Goal: Navigation & Orientation: Find specific page/section

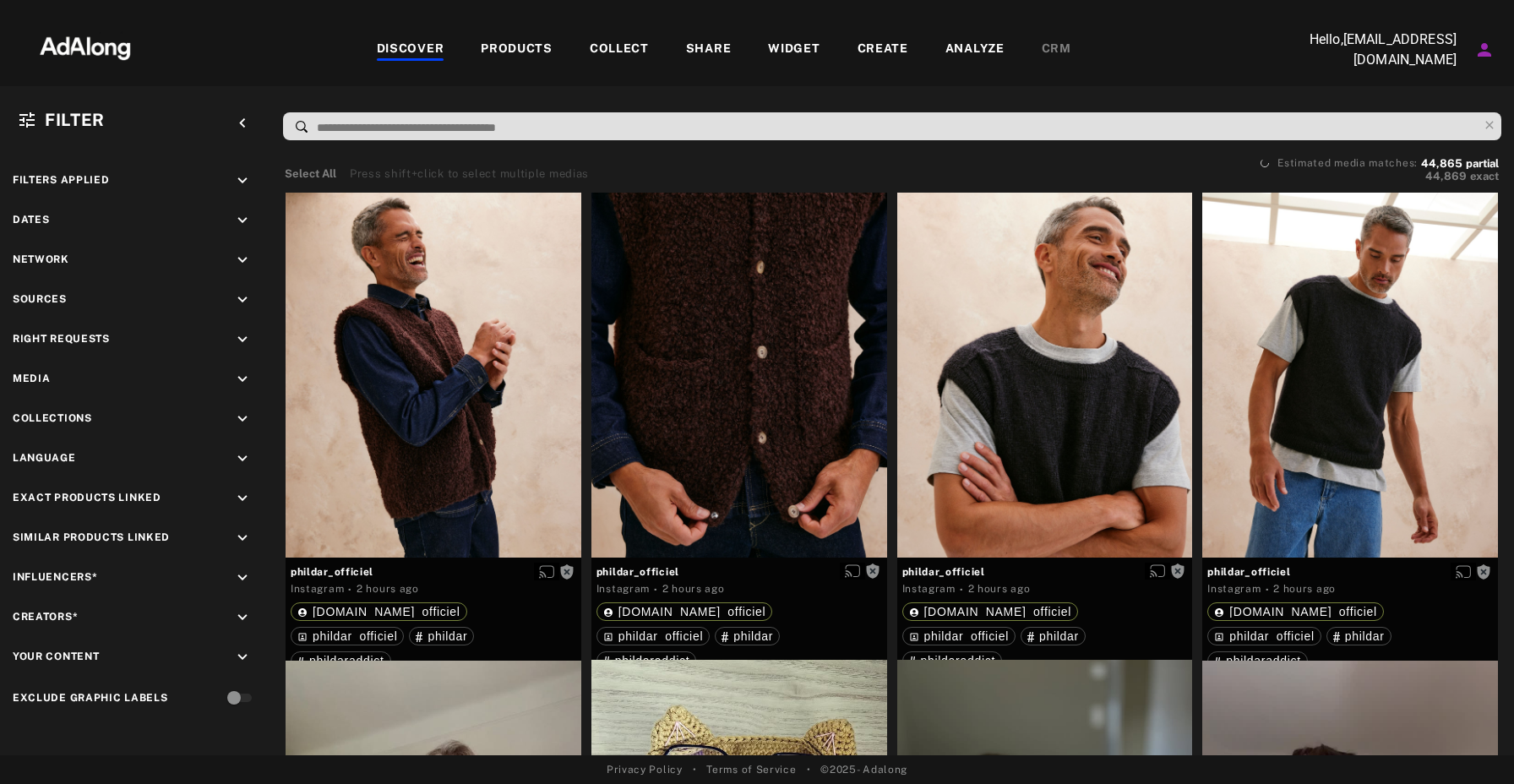
scroll to position [216, 0]
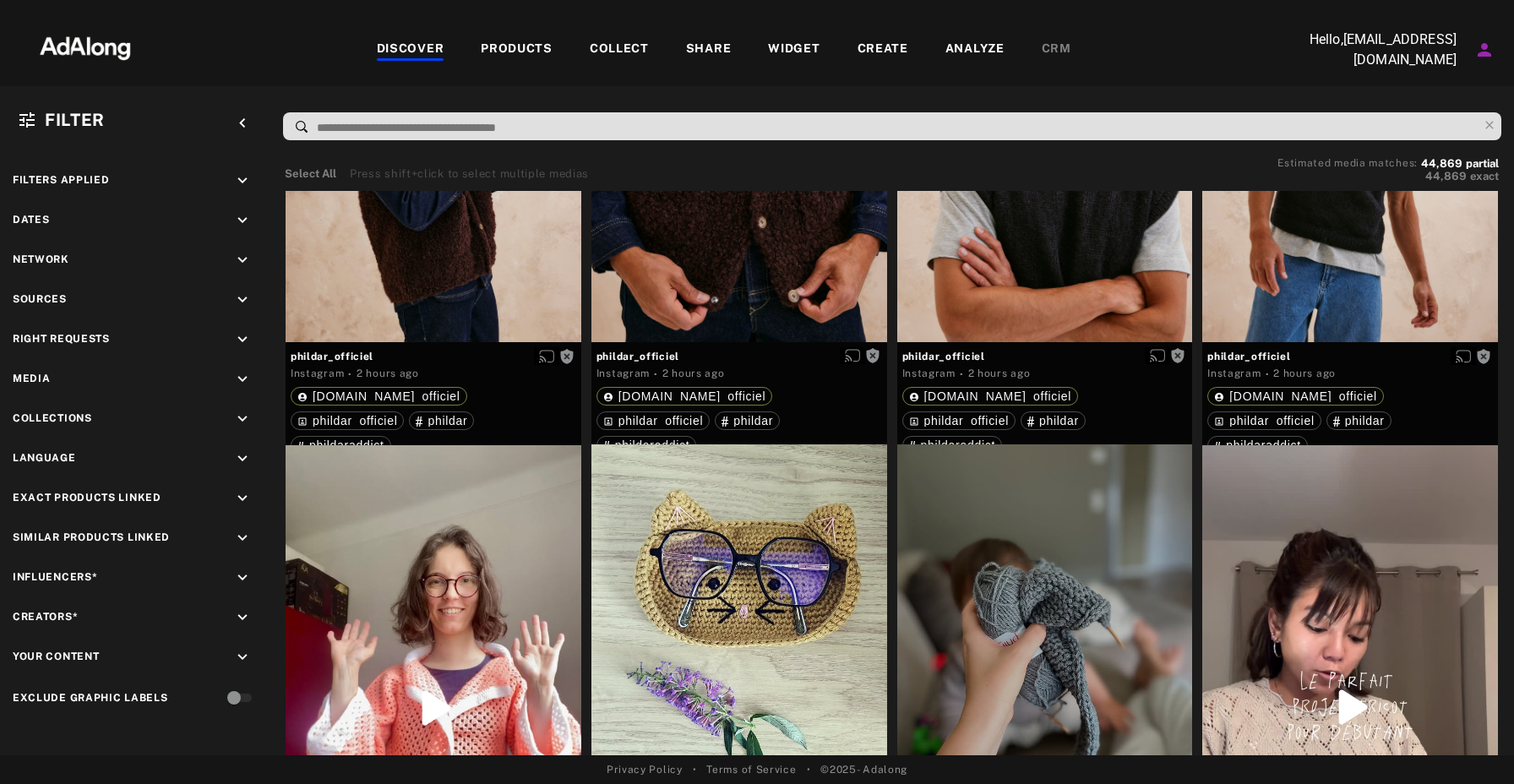
click at [432, 46] on div "DISCOVER" at bounding box center [411, 49] width 68 height 20
click at [628, 50] on div "COLLECT" at bounding box center [619, 49] width 59 height 20
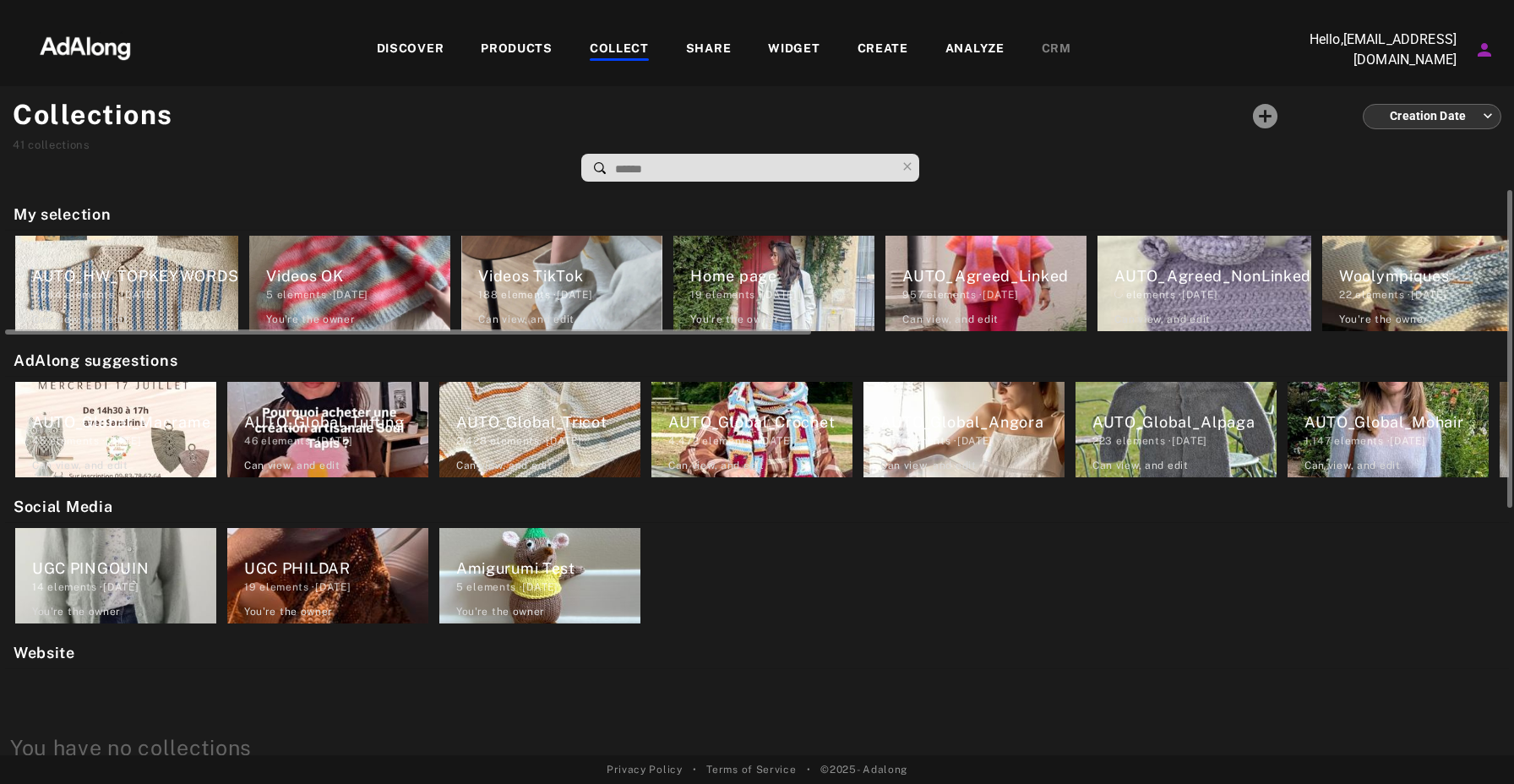
click at [369, 266] on div "Videos OK" at bounding box center [358, 275] width 185 height 23
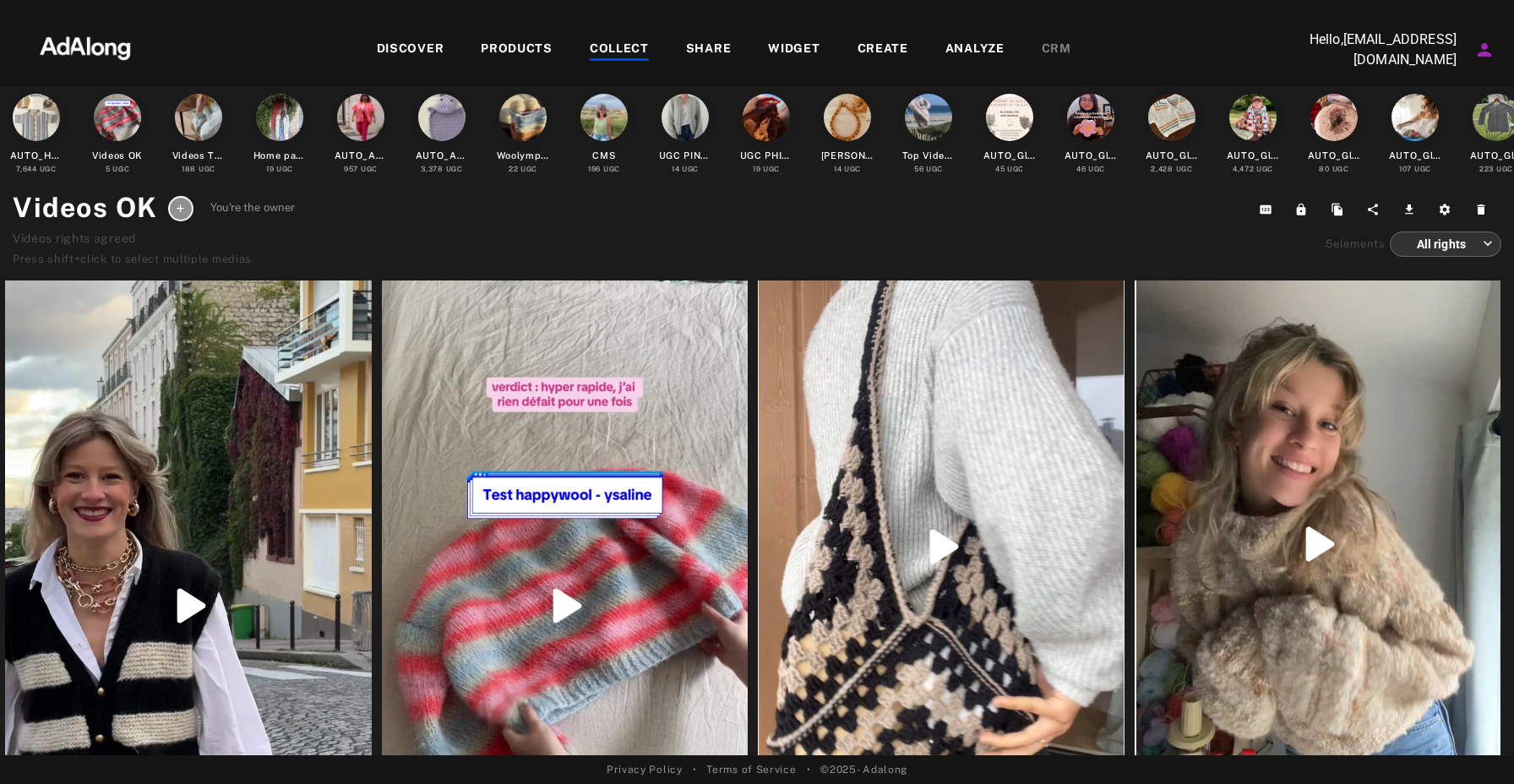
click at [633, 43] on div "COLLECT" at bounding box center [619, 49] width 59 height 20
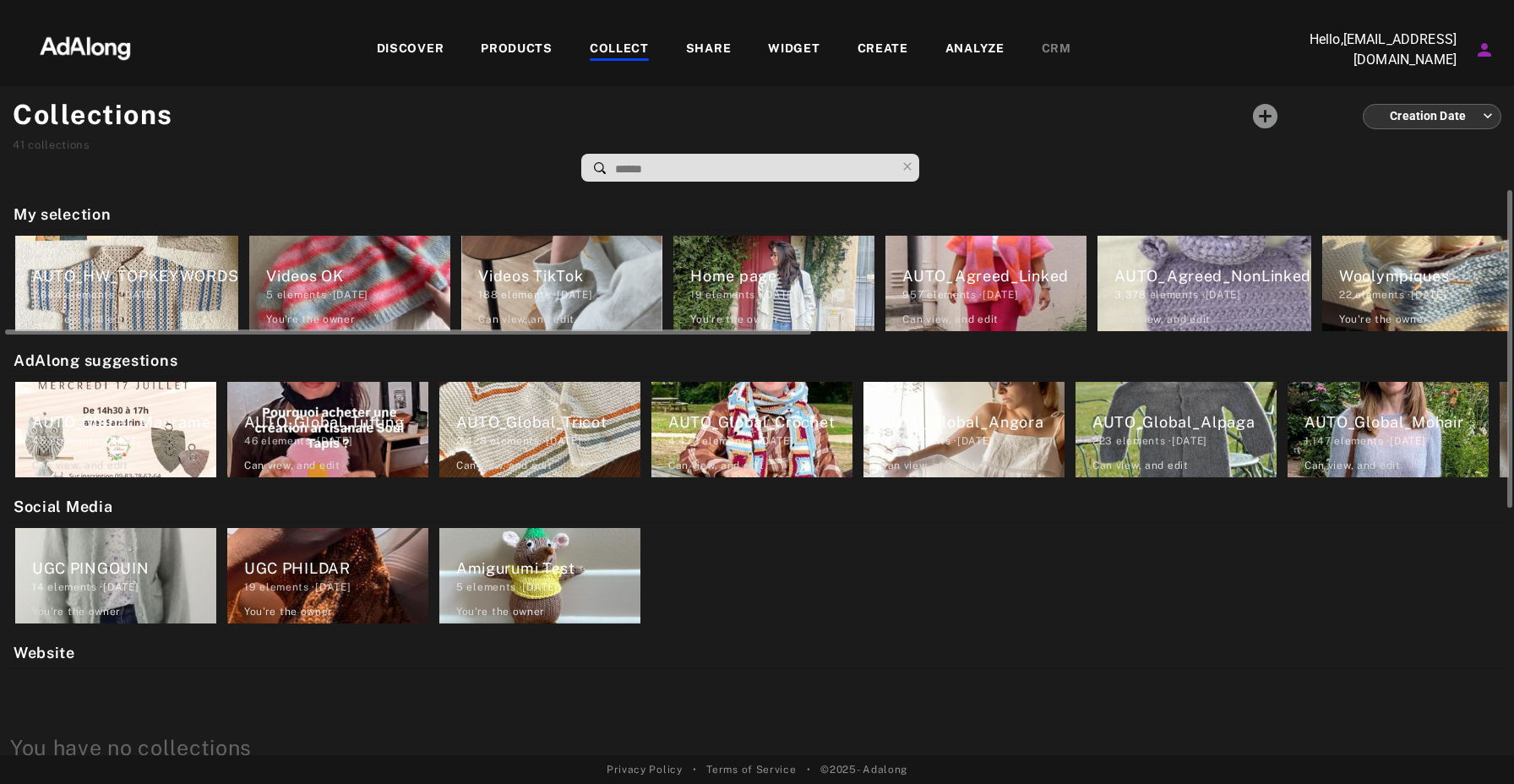
click at [1154, 276] on div "AUTO_Agreed_NonLinked" at bounding box center [1212, 275] width 197 height 23
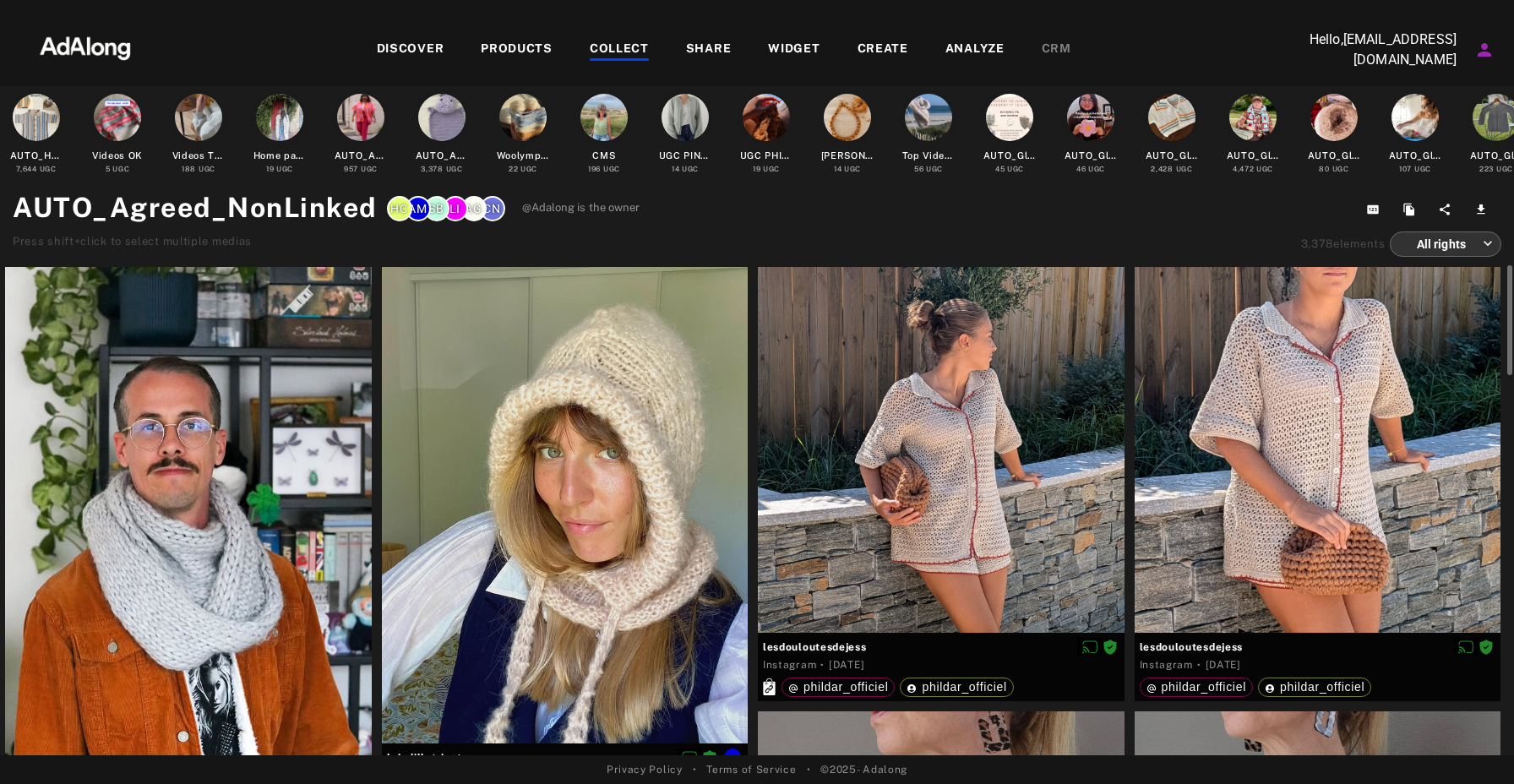
click at [514, 450] on div at bounding box center [565, 505] width 367 height 476
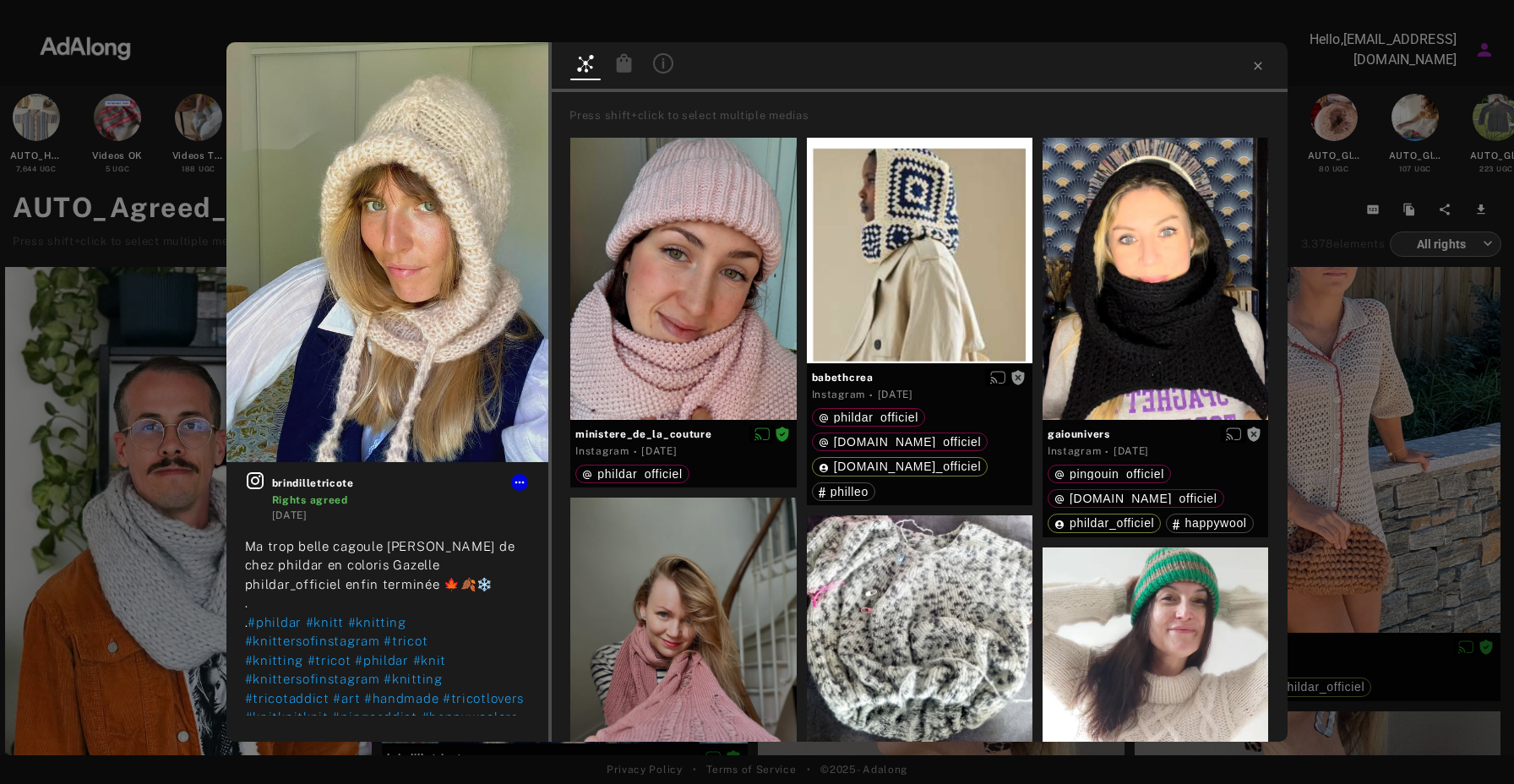
click at [616, 63] on icon at bounding box center [624, 62] width 20 height 20
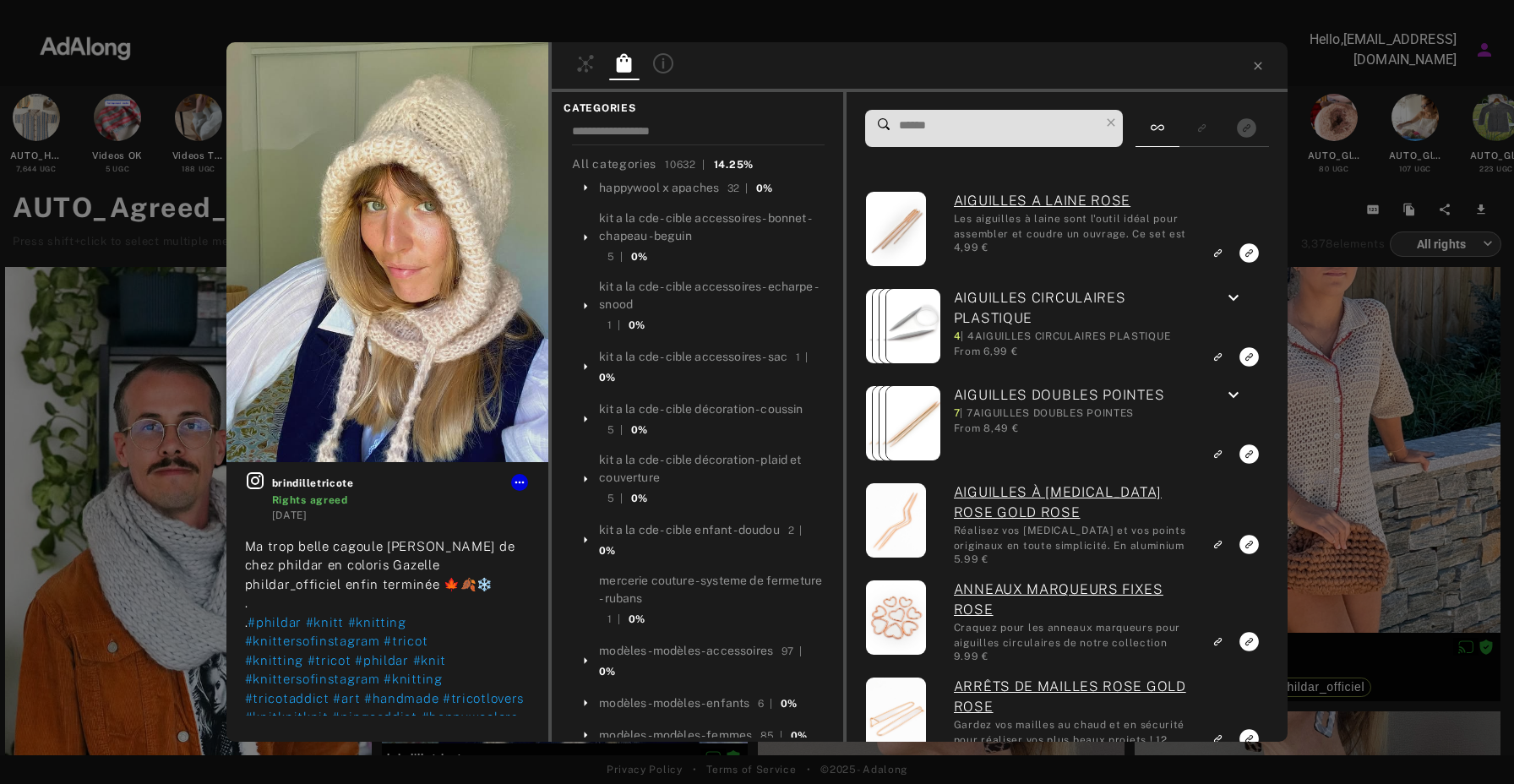
click at [970, 135] on input at bounding box center [998, 126] width 203 height 23
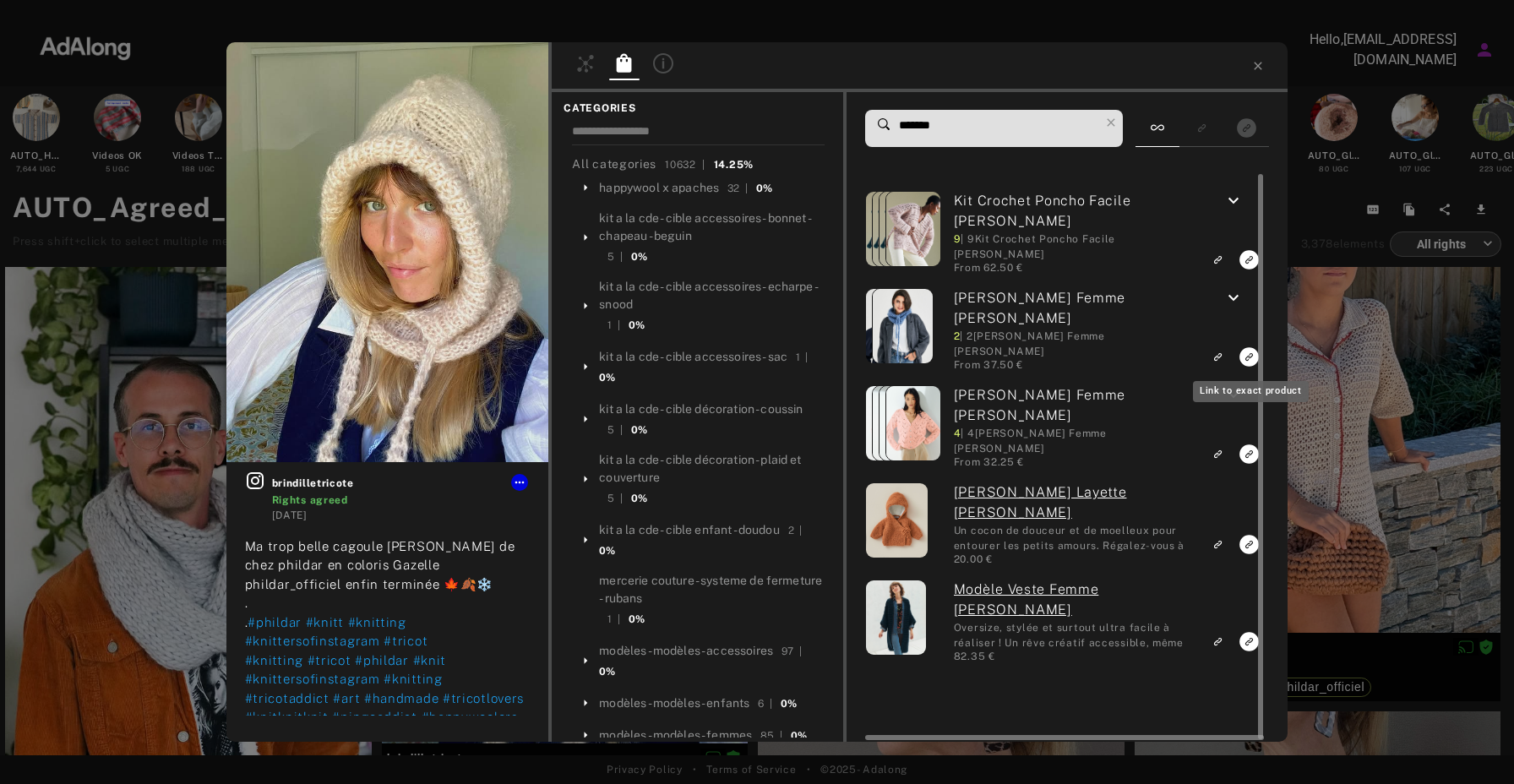
click at [1249, 356] on rect "Link to exact product" at bounding box center [1249, 357] width 21 height 21
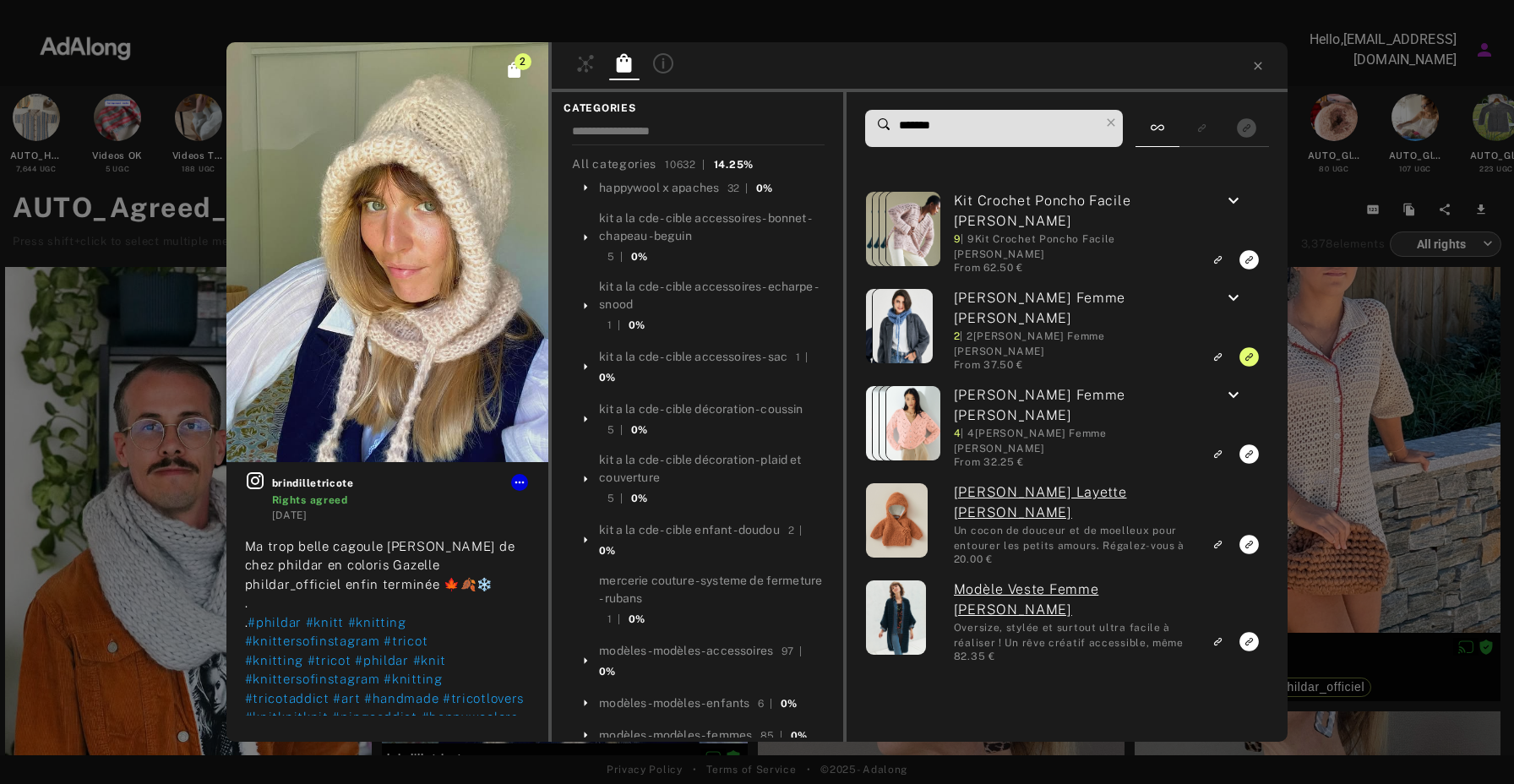
click at [960, 130] on input "*******" at bounding box center [998, 126] width 203 height 23
drag, startPoint x: 970, startPoint y: 128, endPoint x: 870, endPoint y: 128, distance: 100.0
click at [870, 128] on div "*******" at bounding box center [994, 128] width 258 height 37
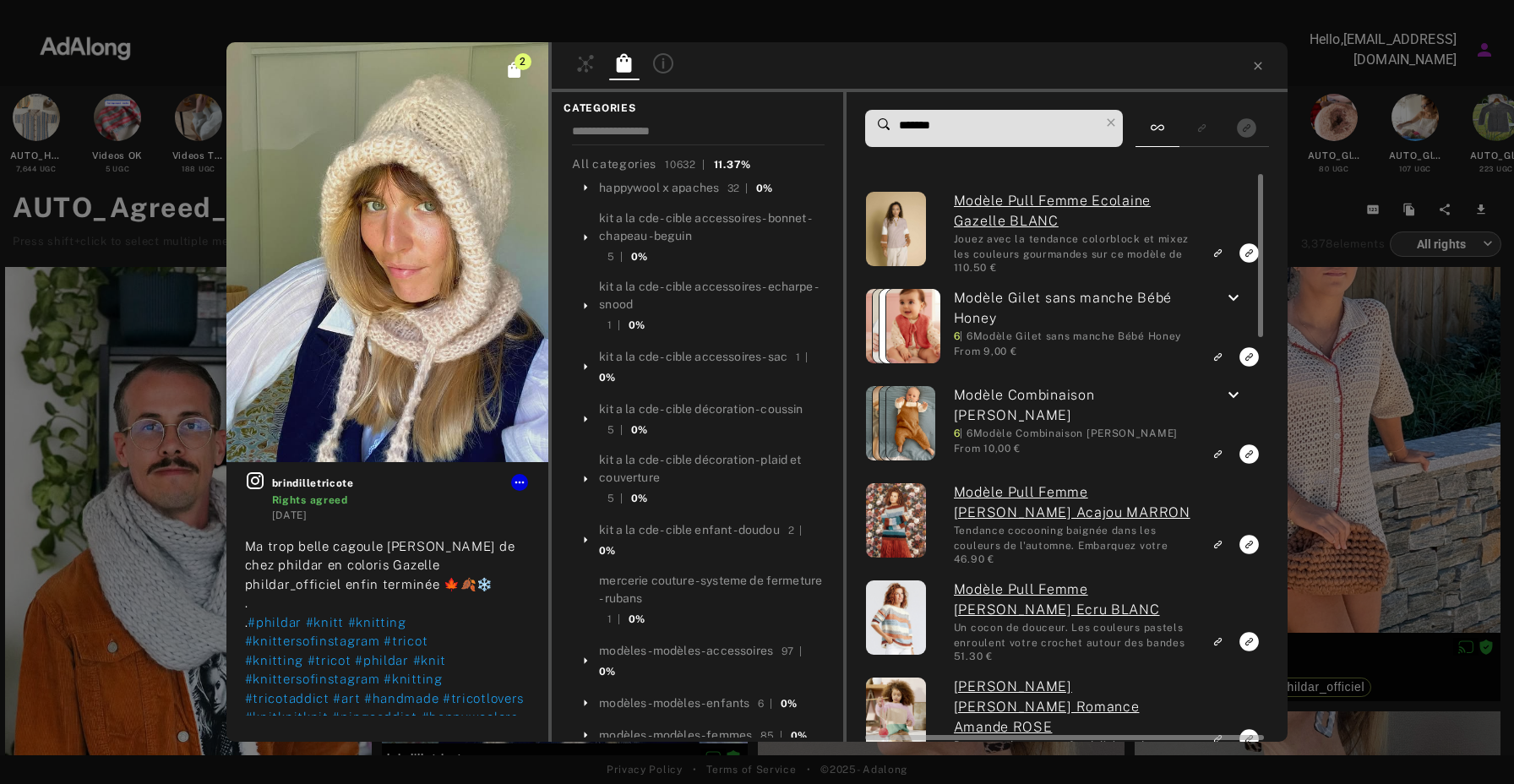
type input "*******"
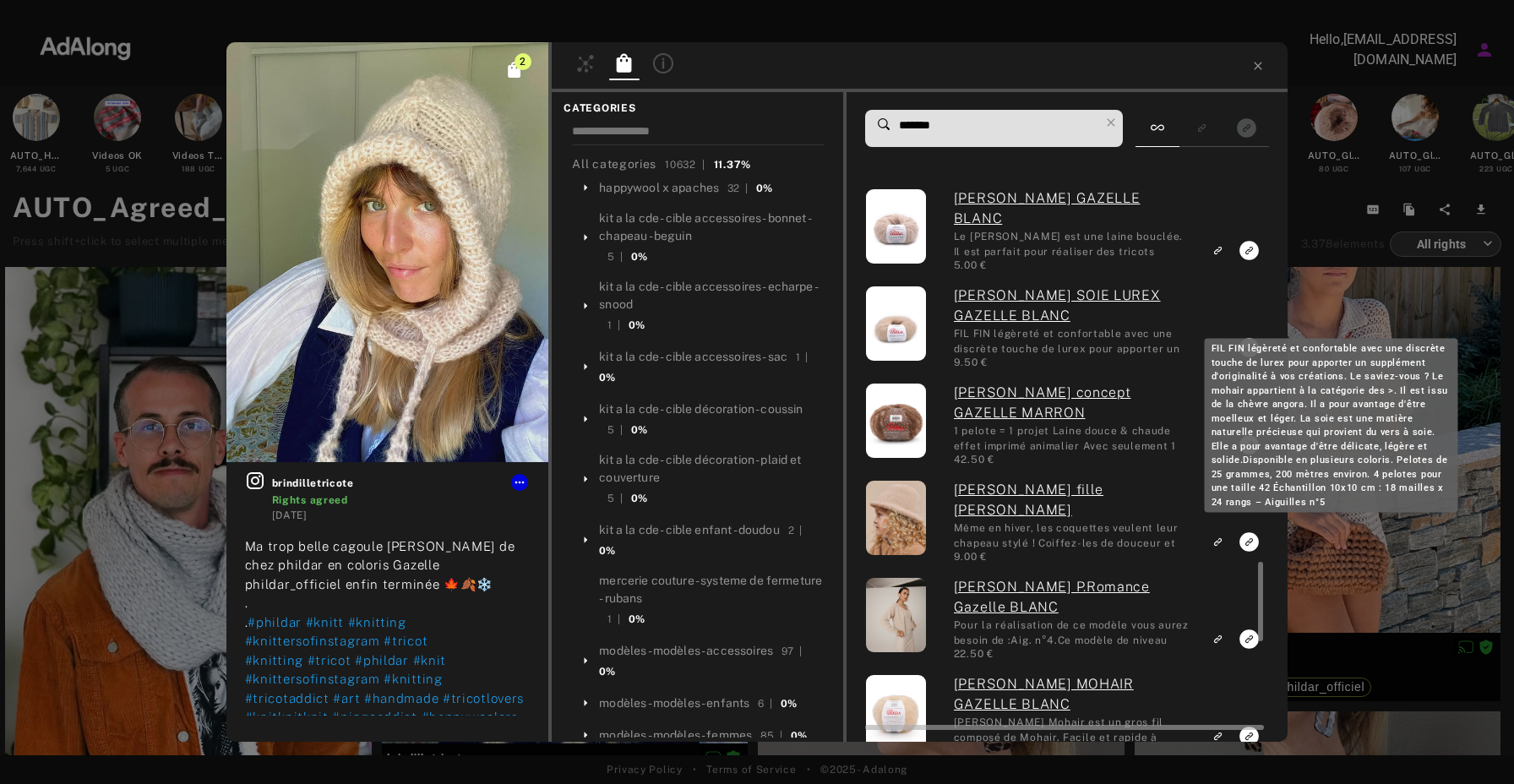
scroll to position [2809, 0]
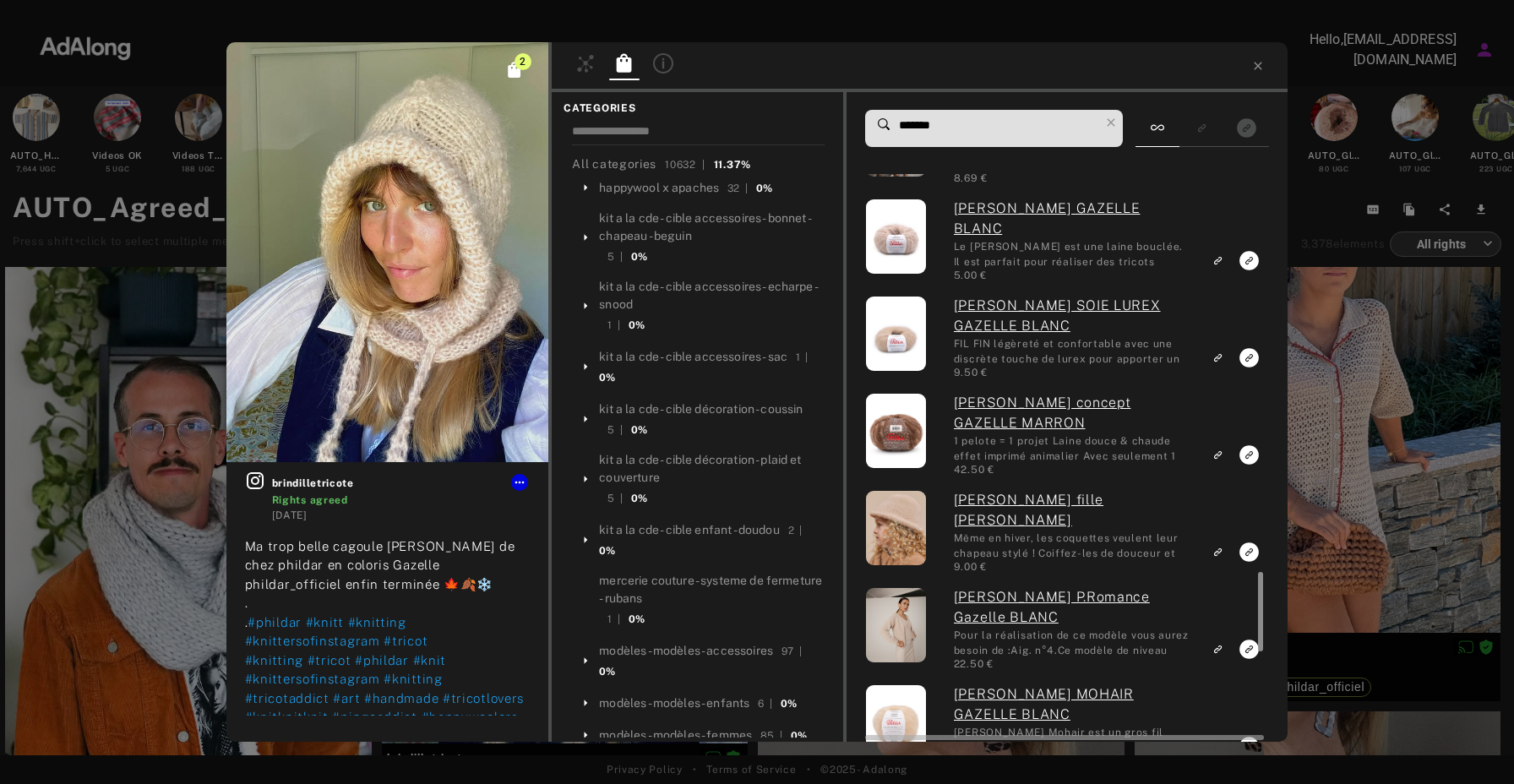
click at [1253, 261] on div at bounding box center [1258, 457] width 13 height 566
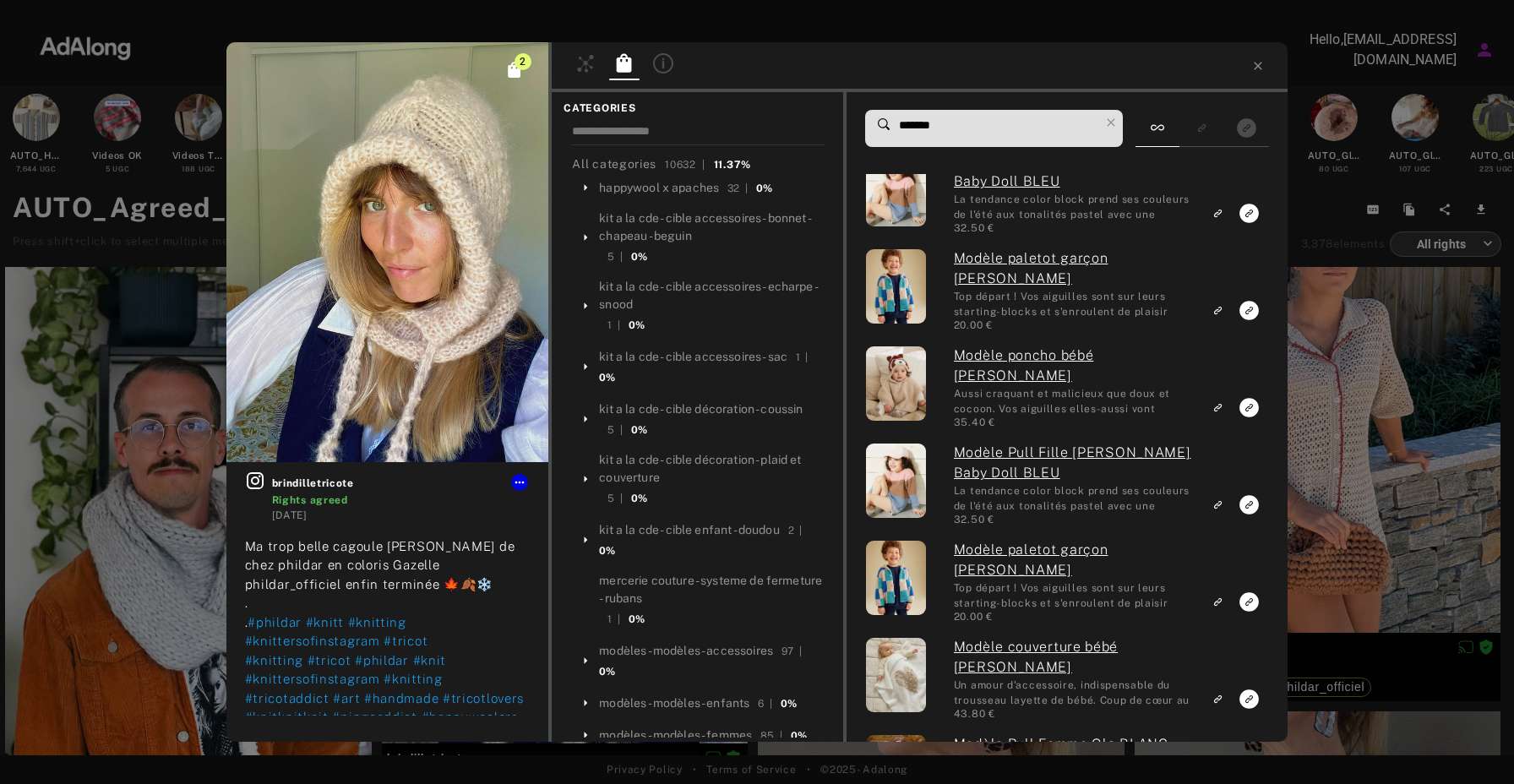
scroll to position [744, 0]
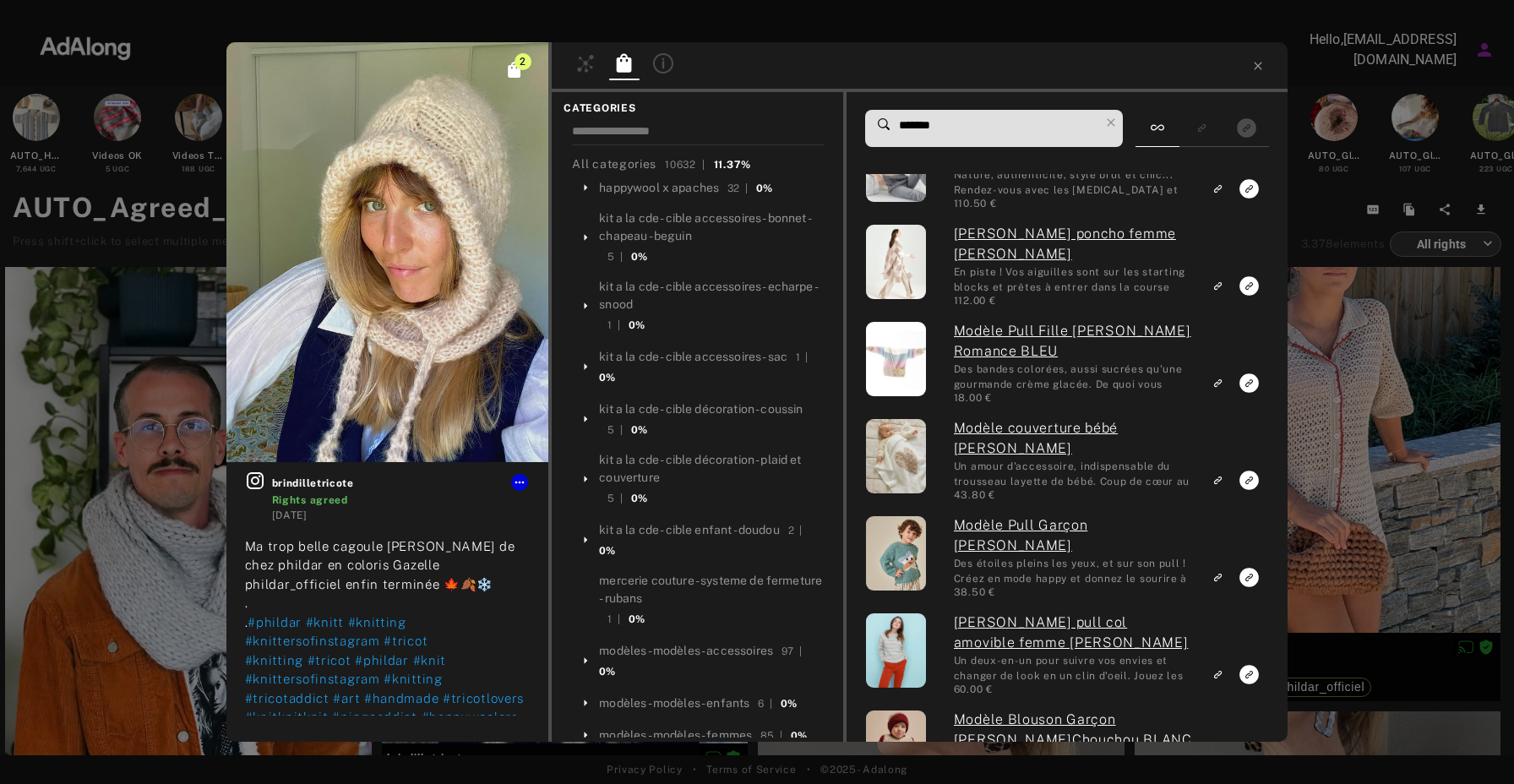
click at [974, 135] on input "*******" at bounding box center [998, 126] width 203 height 23
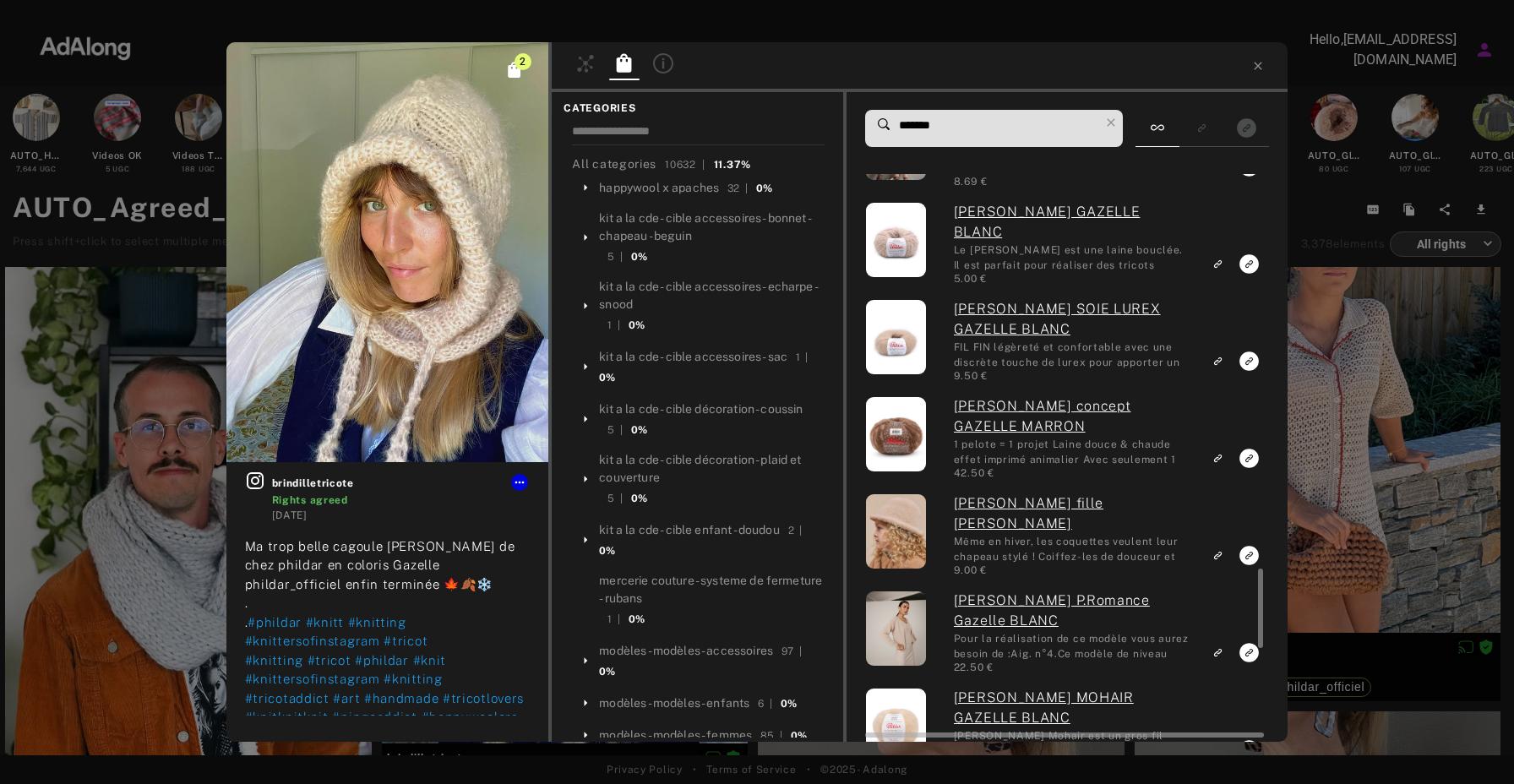
scroll to position [2803, 0]
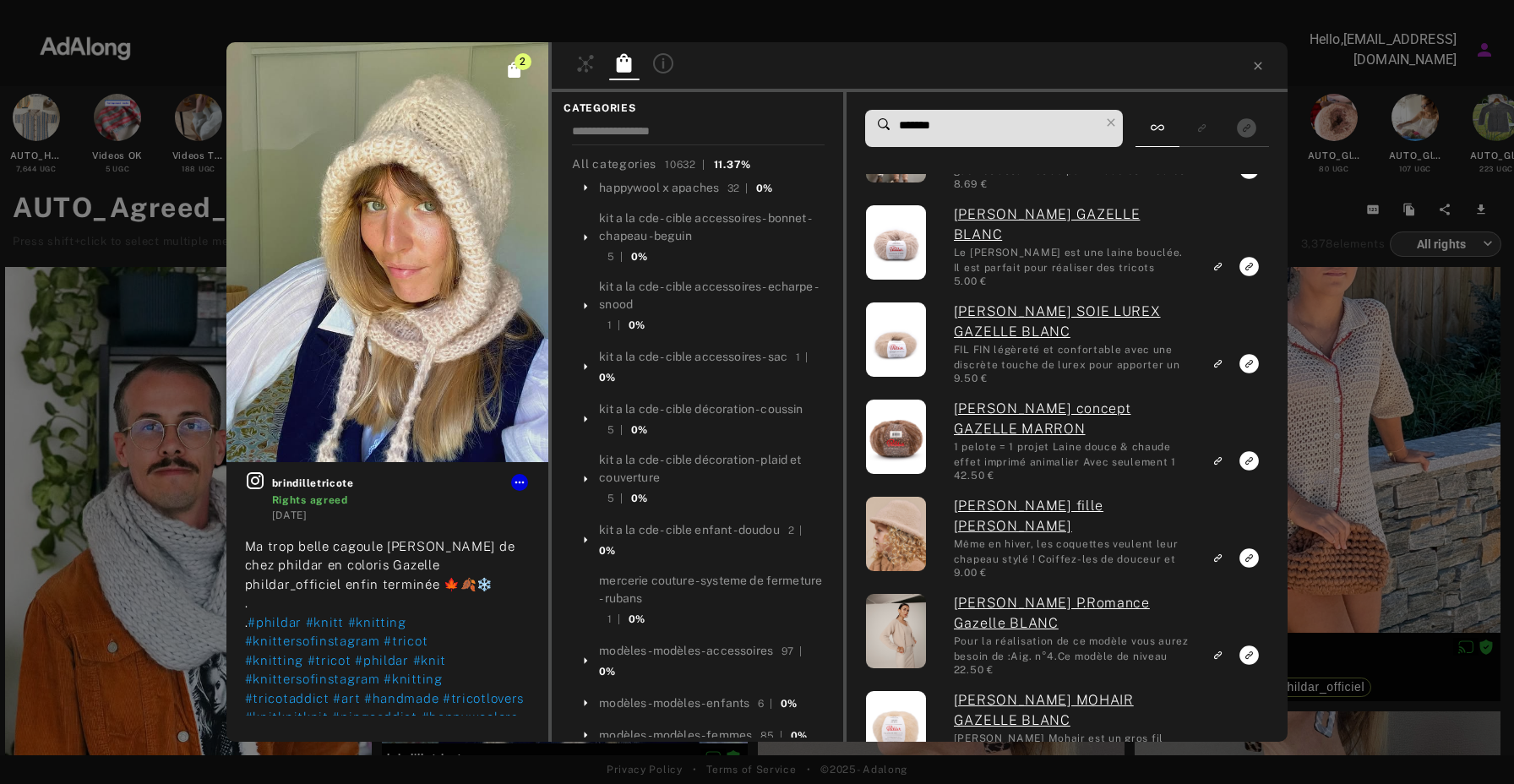
click at [506, 73] on rect "Click to see all exact linked products" at bounding box center [514, 68] width 18 height 18
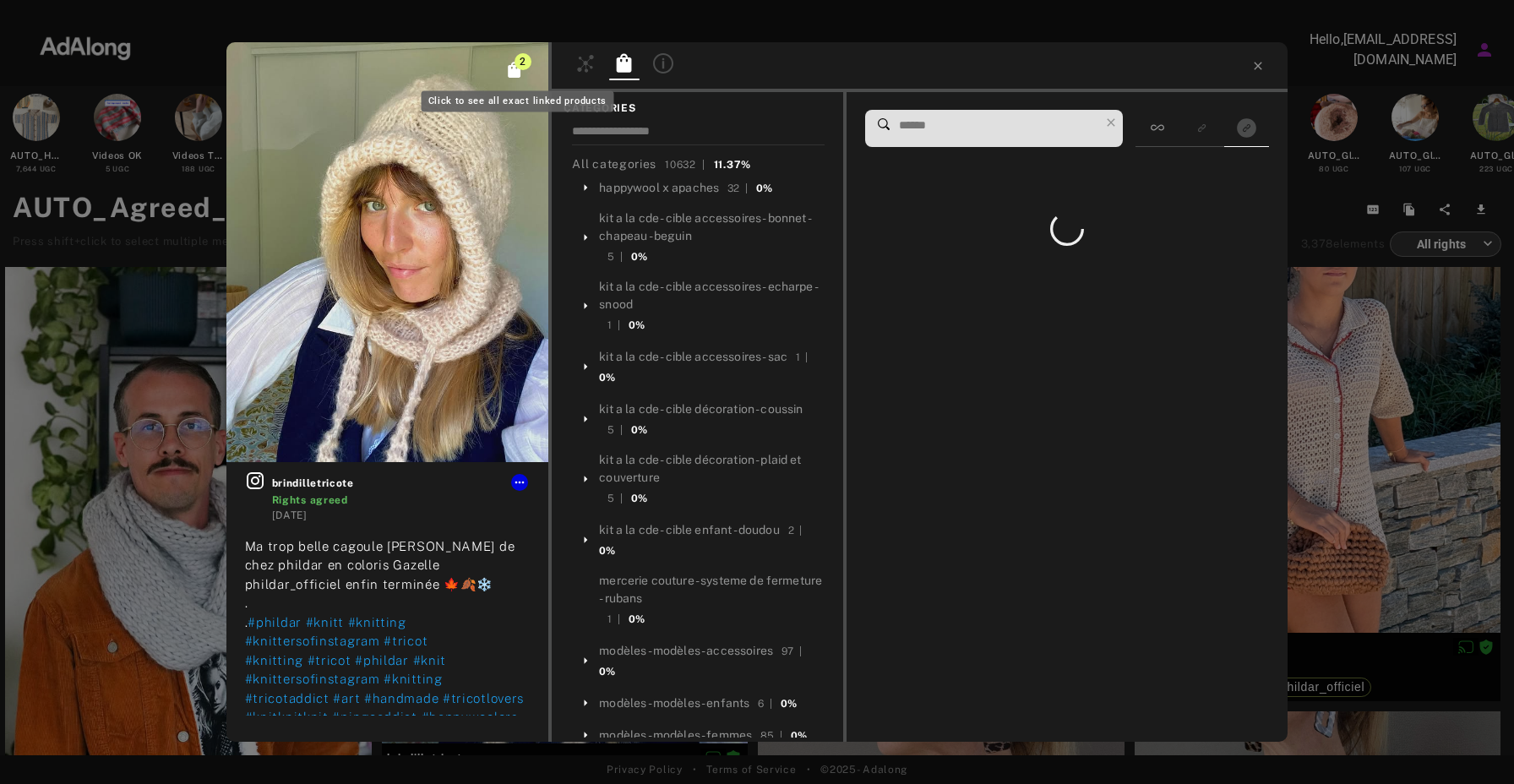
scroll to position [0, 0]
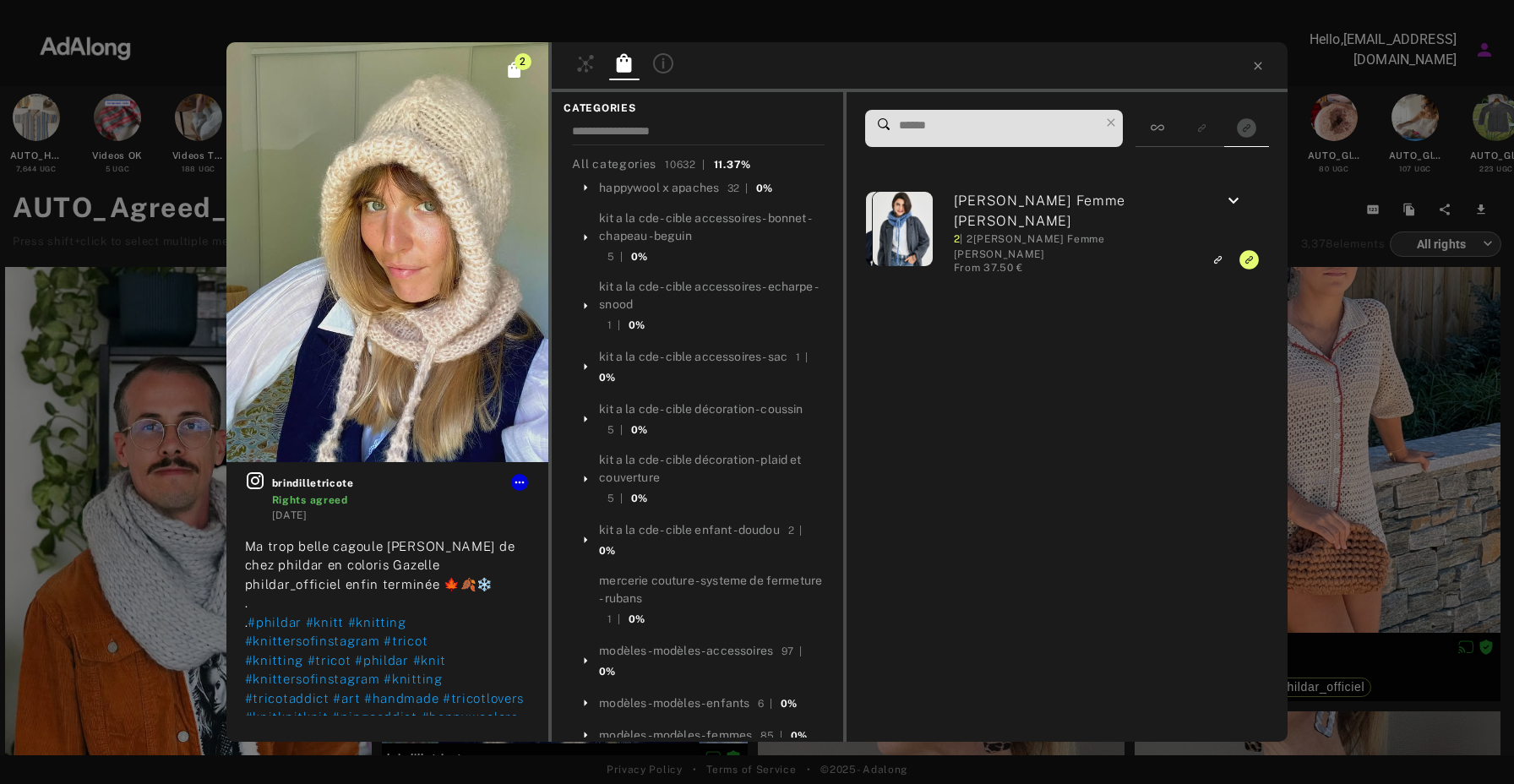
click at [587, 68] on icon at bounding box center [585, 62] width 20 height 20
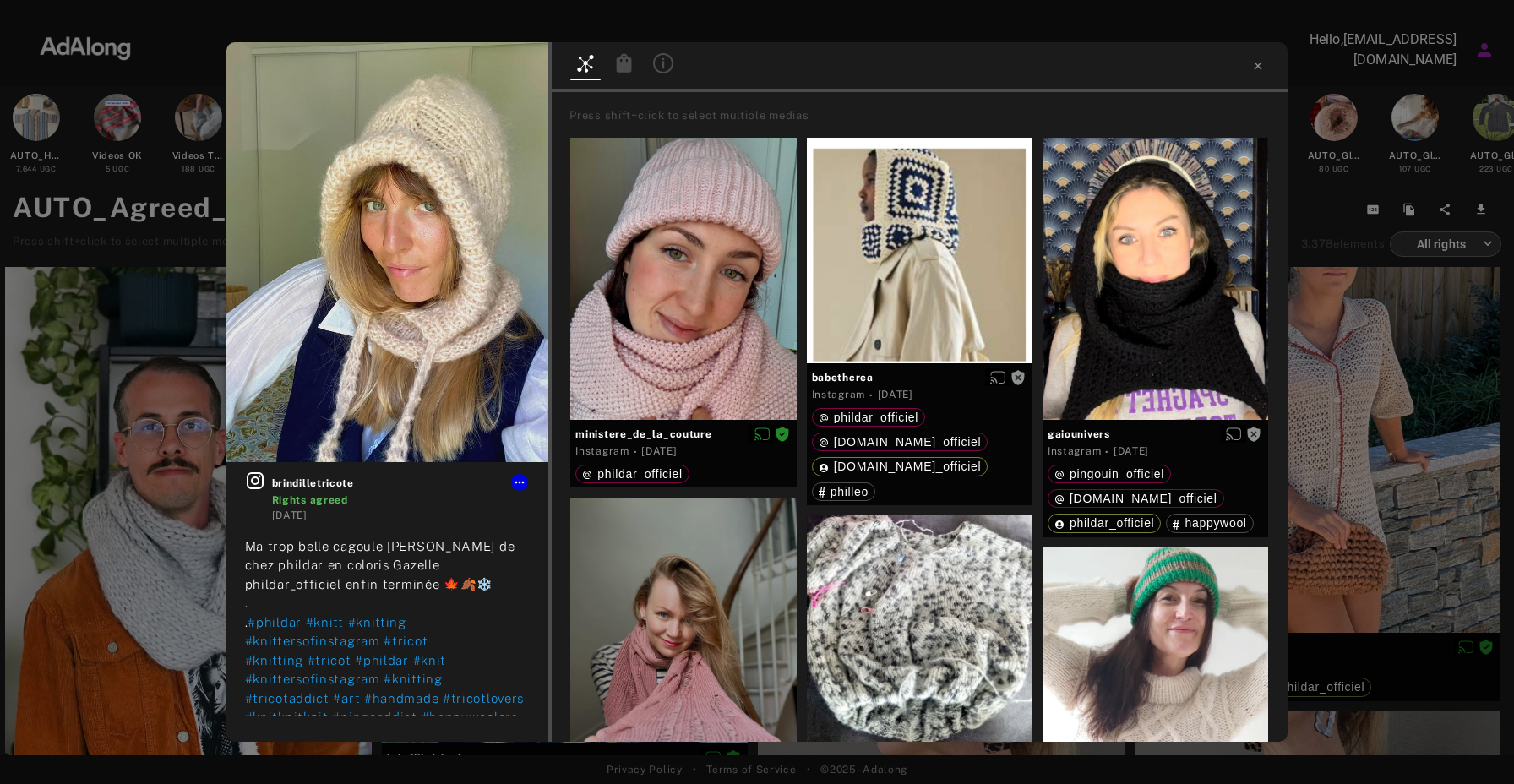
click at [616, 63] on icon at bounding box center [624, 62] width 20 height 20
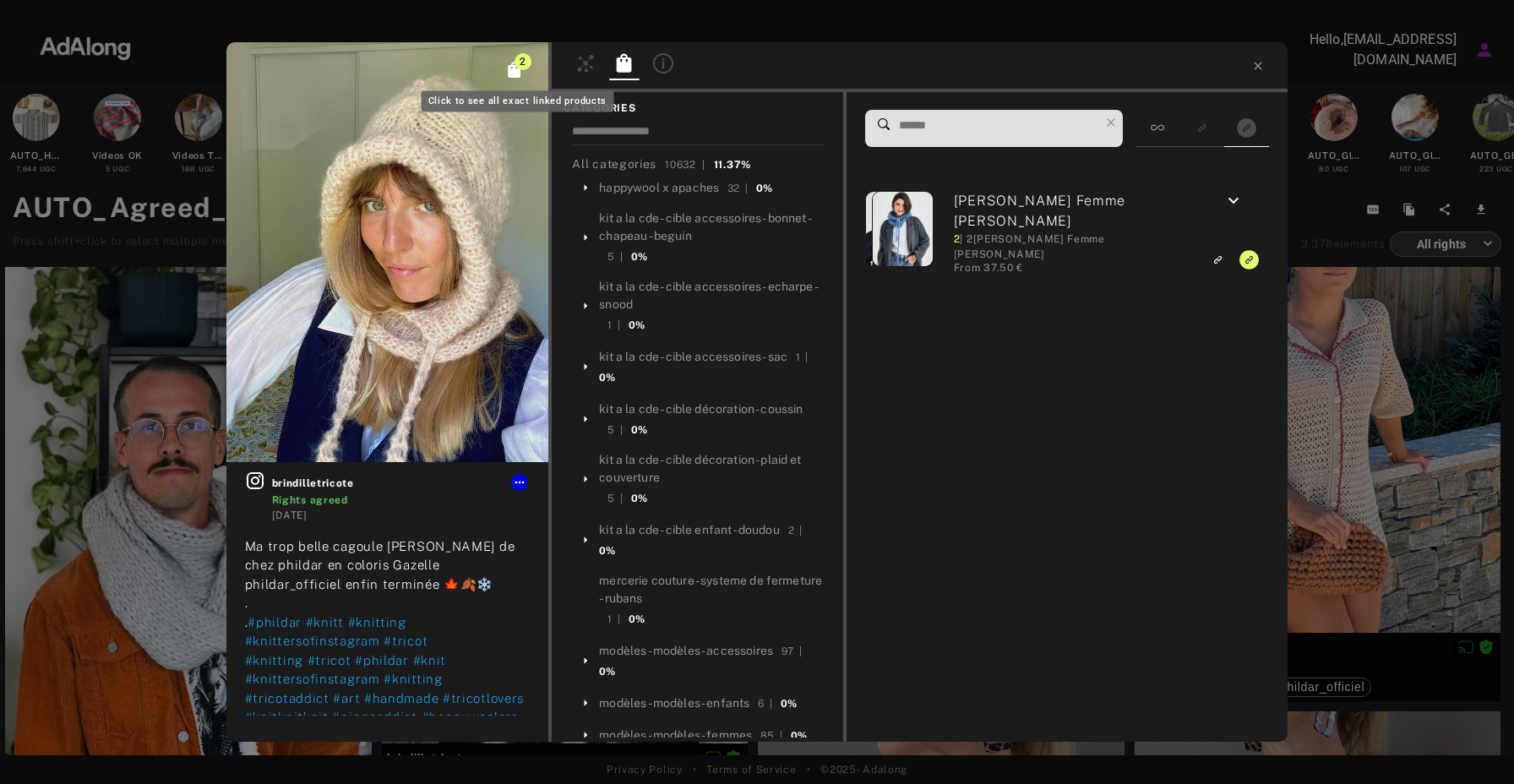
click at [507, 72] on rect "Click to see all exact linked products" at bounding box center [514, 68] width 18 height 18
click at [1257, 69] on icon at bounding box center [1258, 66] width 14 height 14
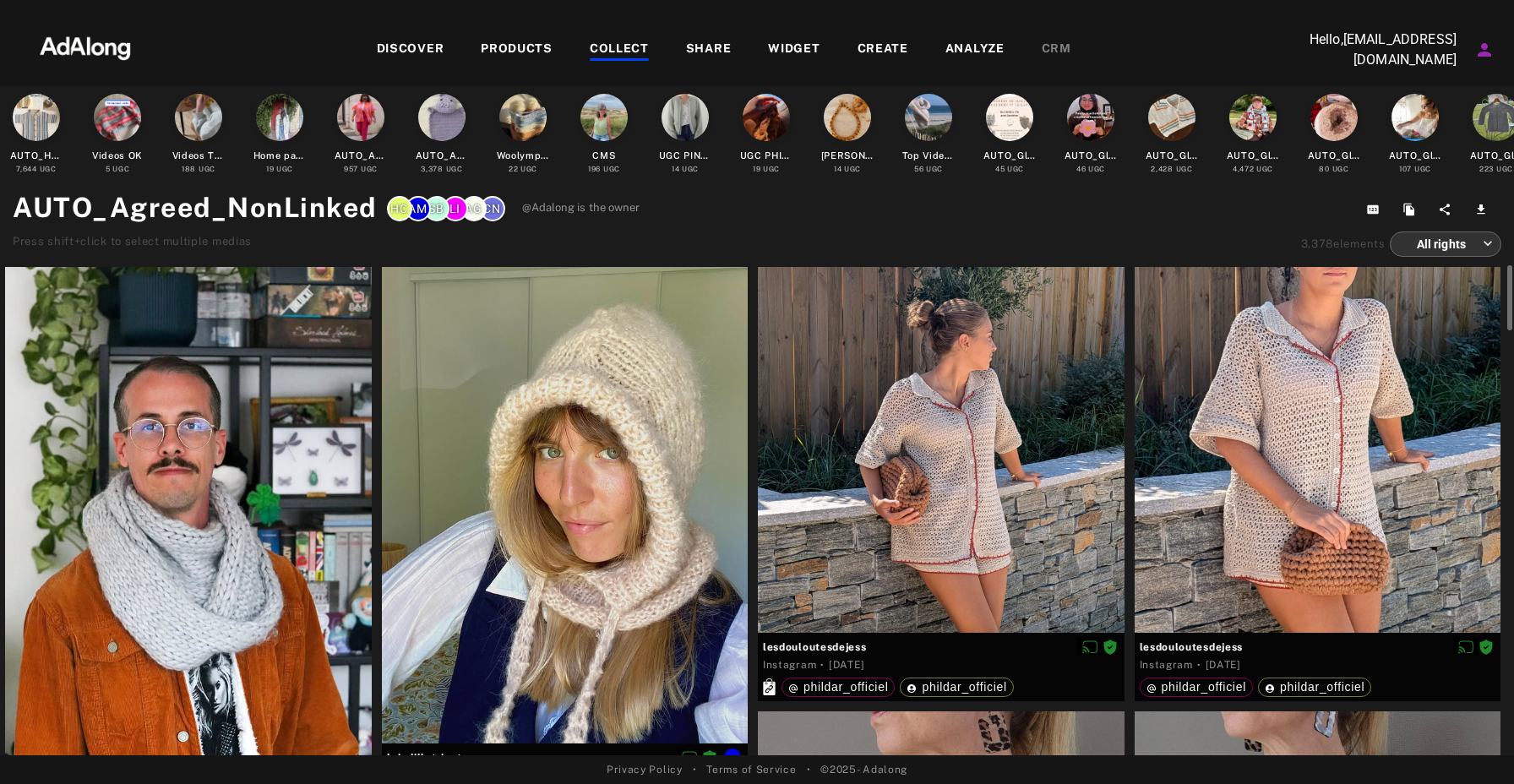
click at [660, 349] on div at bounding box center [565, 505] width 367 height 476
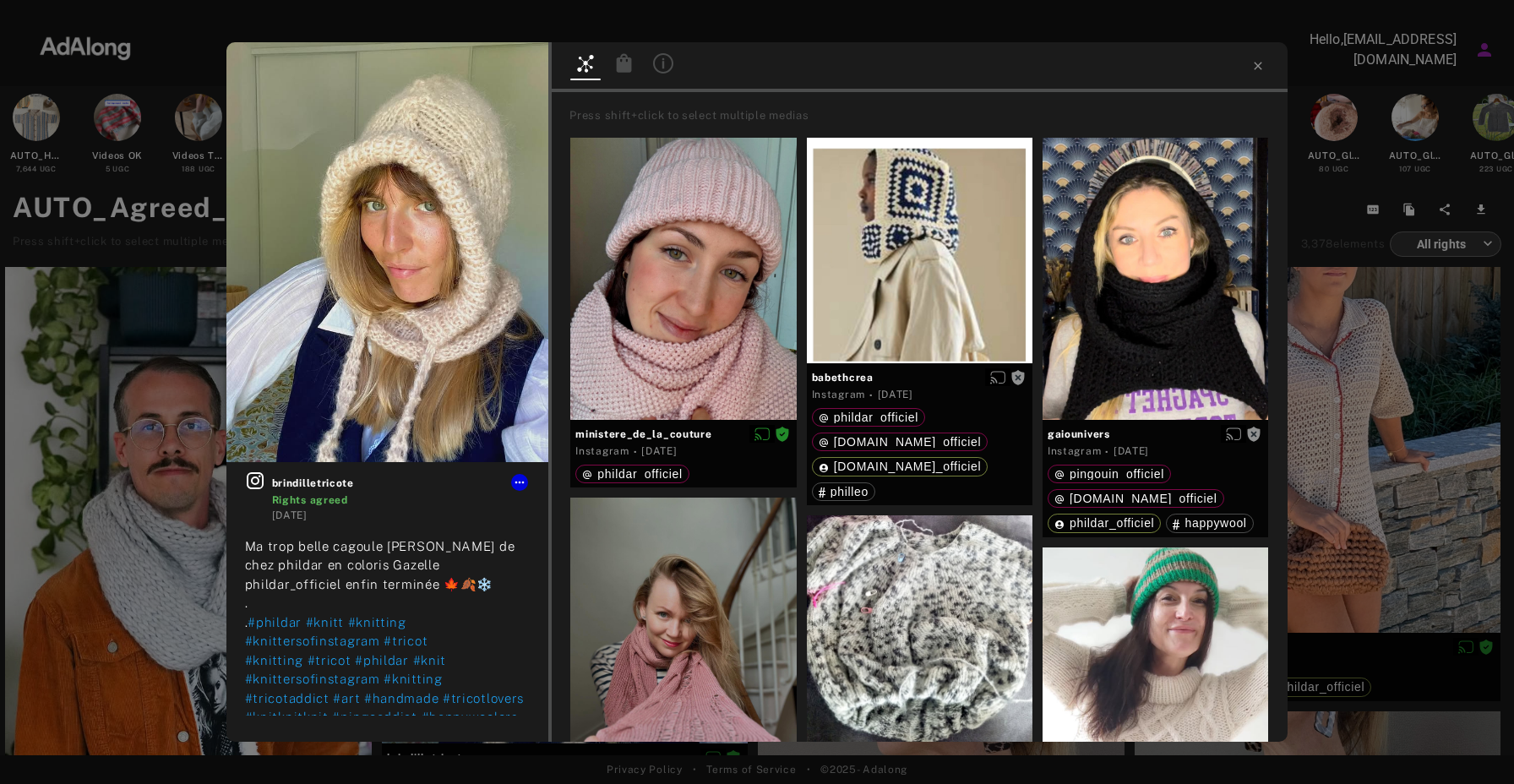
click at [634, 61] on icon at bounding box center [624, 62] width 20 height 20
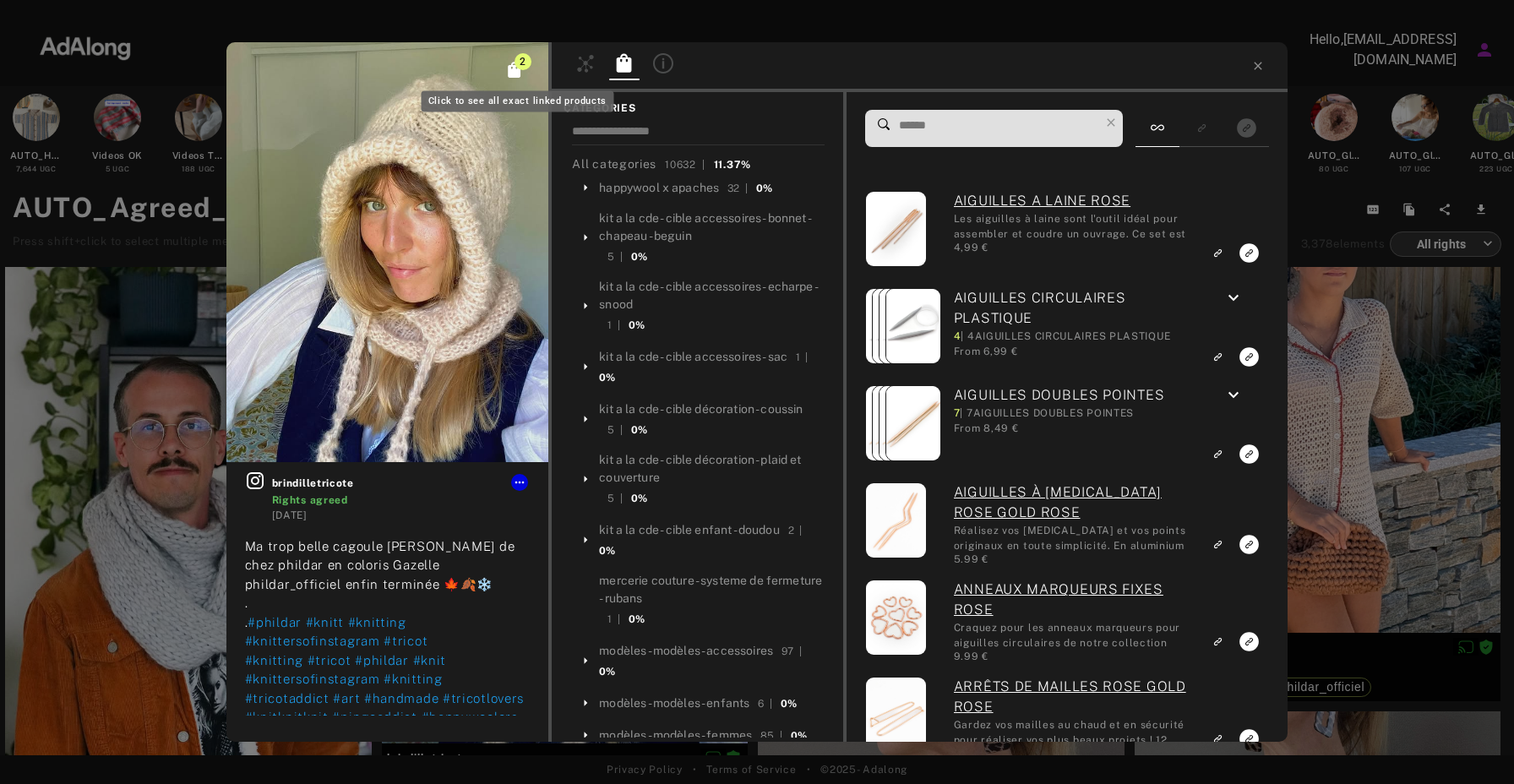
click at [520, 73] on icon "Click to see all exact linked products" at bounding box center [515, 69] width 13 height 16
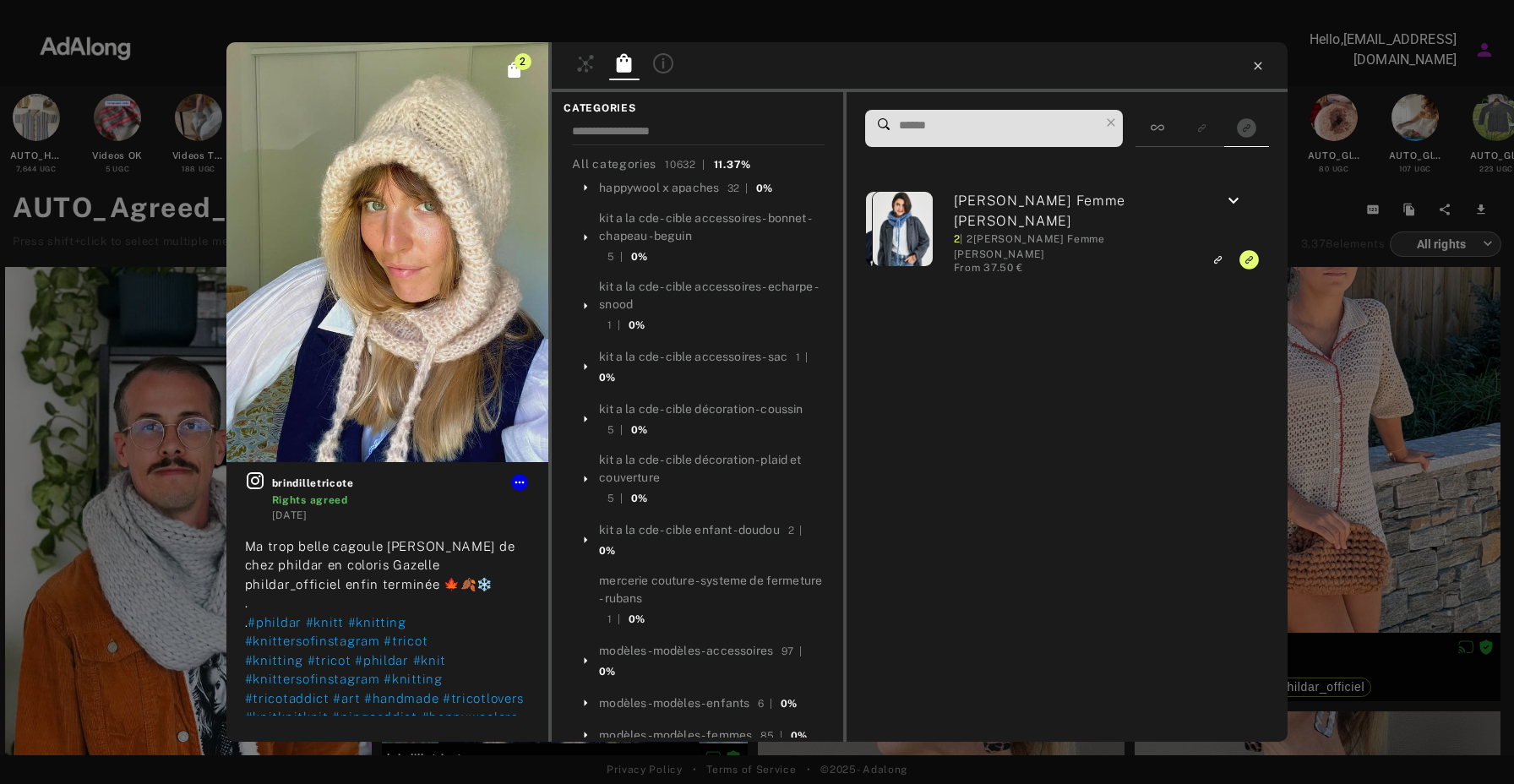
click at [1262, 62] on icon at bounding box center [1258, 66] width 14 height 14
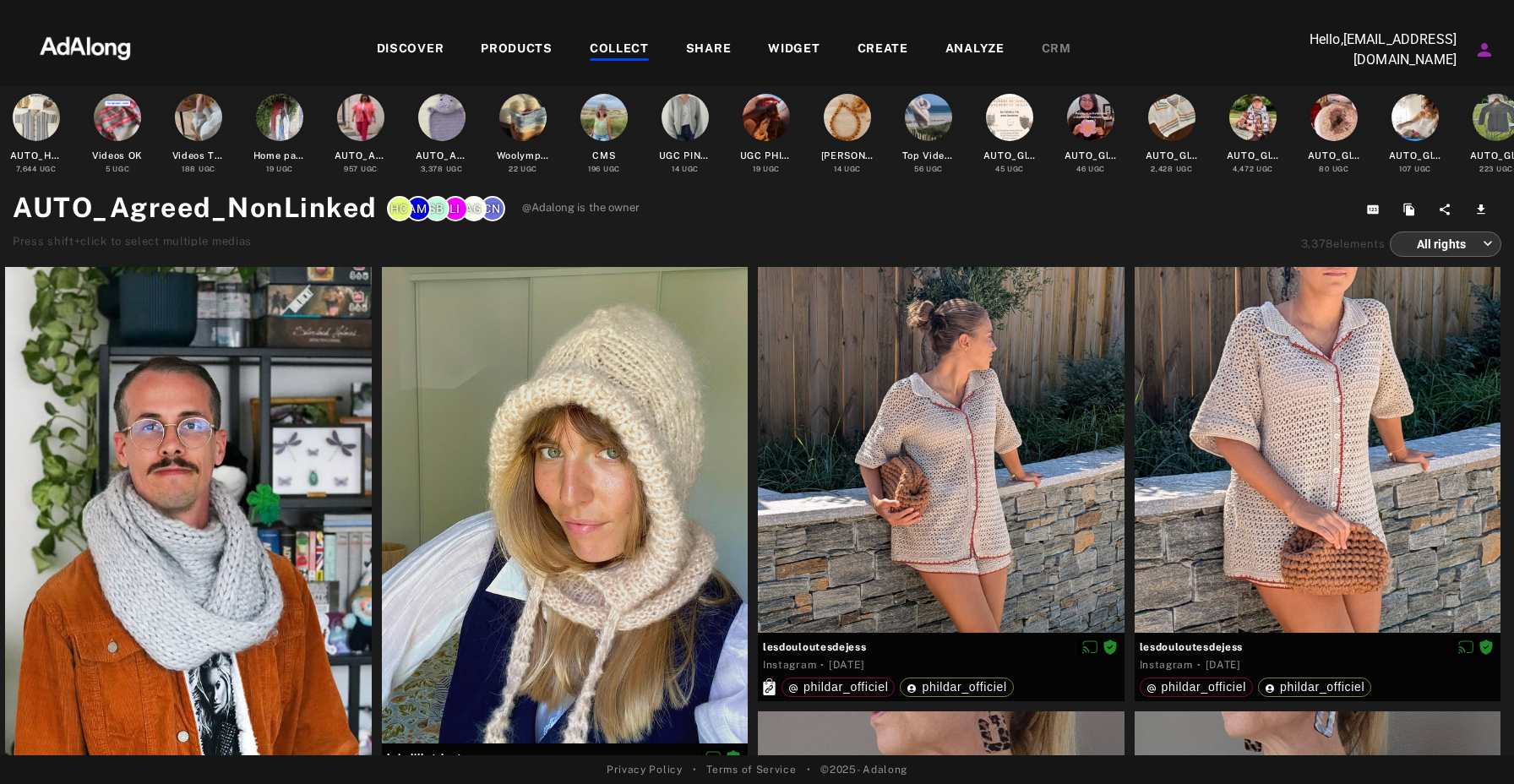
click at [622, 45] on div "COLLECT" at bounding box center [619, 49] width 59 height 20
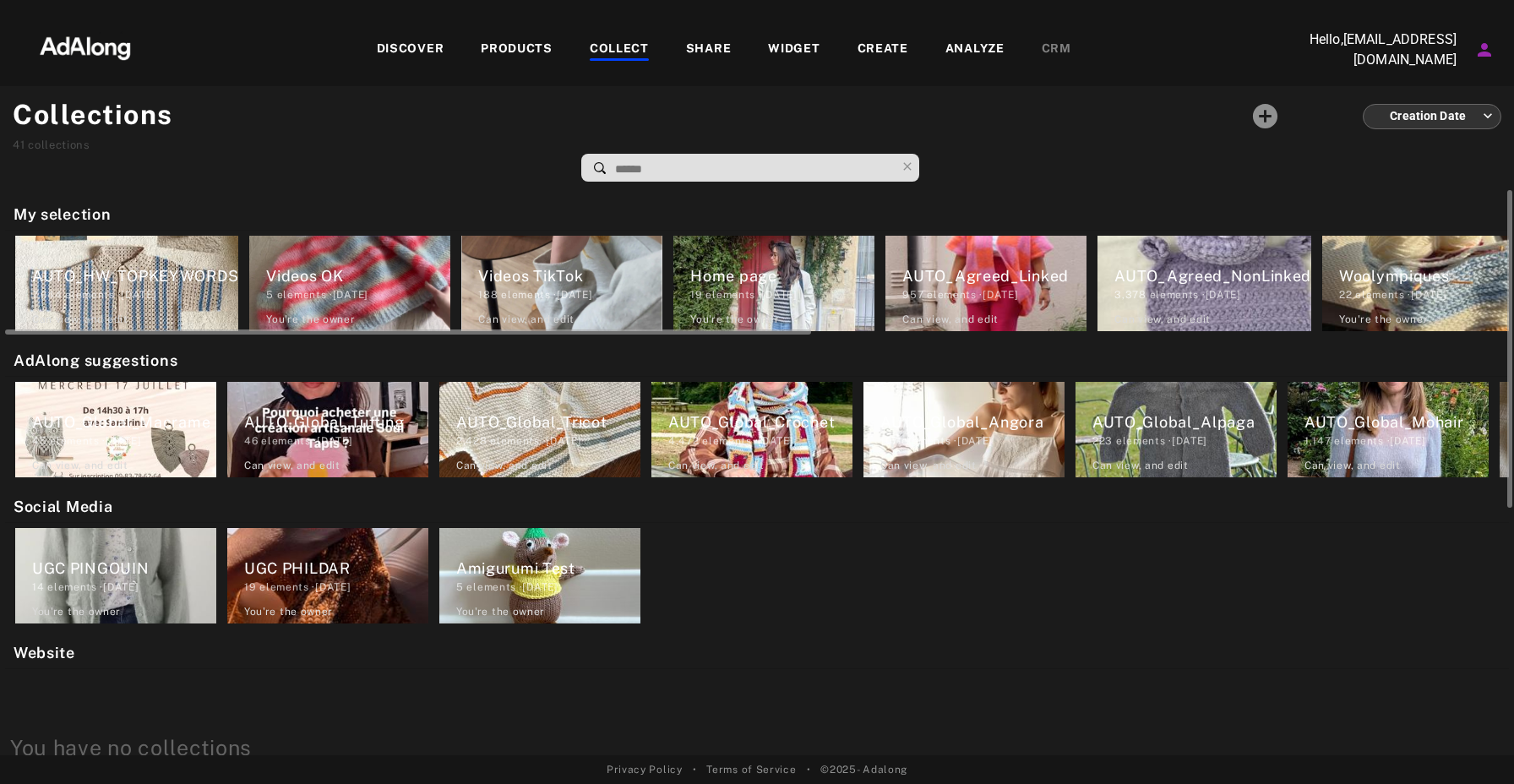
click at [976, 296] on div "957 elements · [DATE]" at bounding box center [994, 295] width 185 height 16
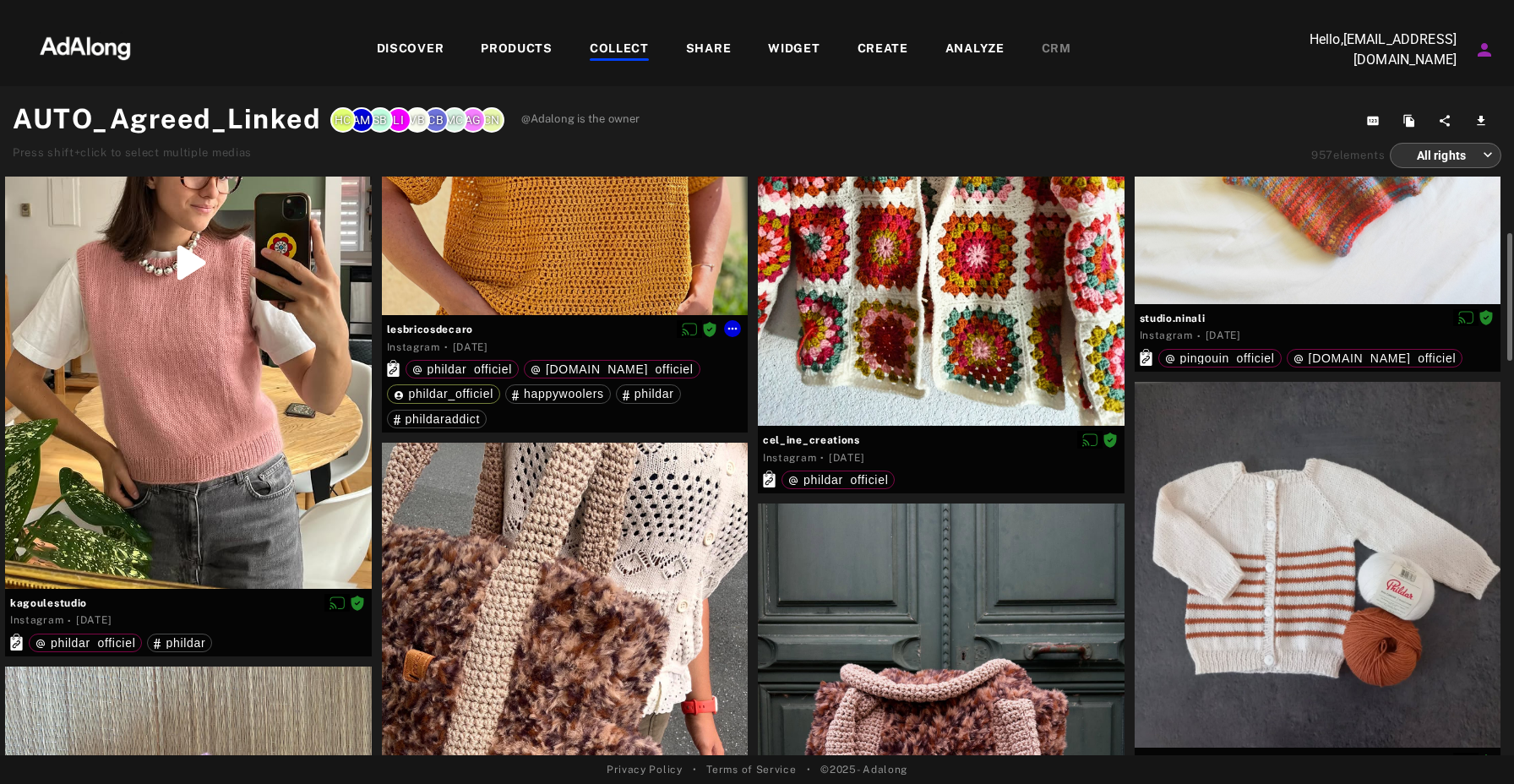
scroll to position [250, 0]
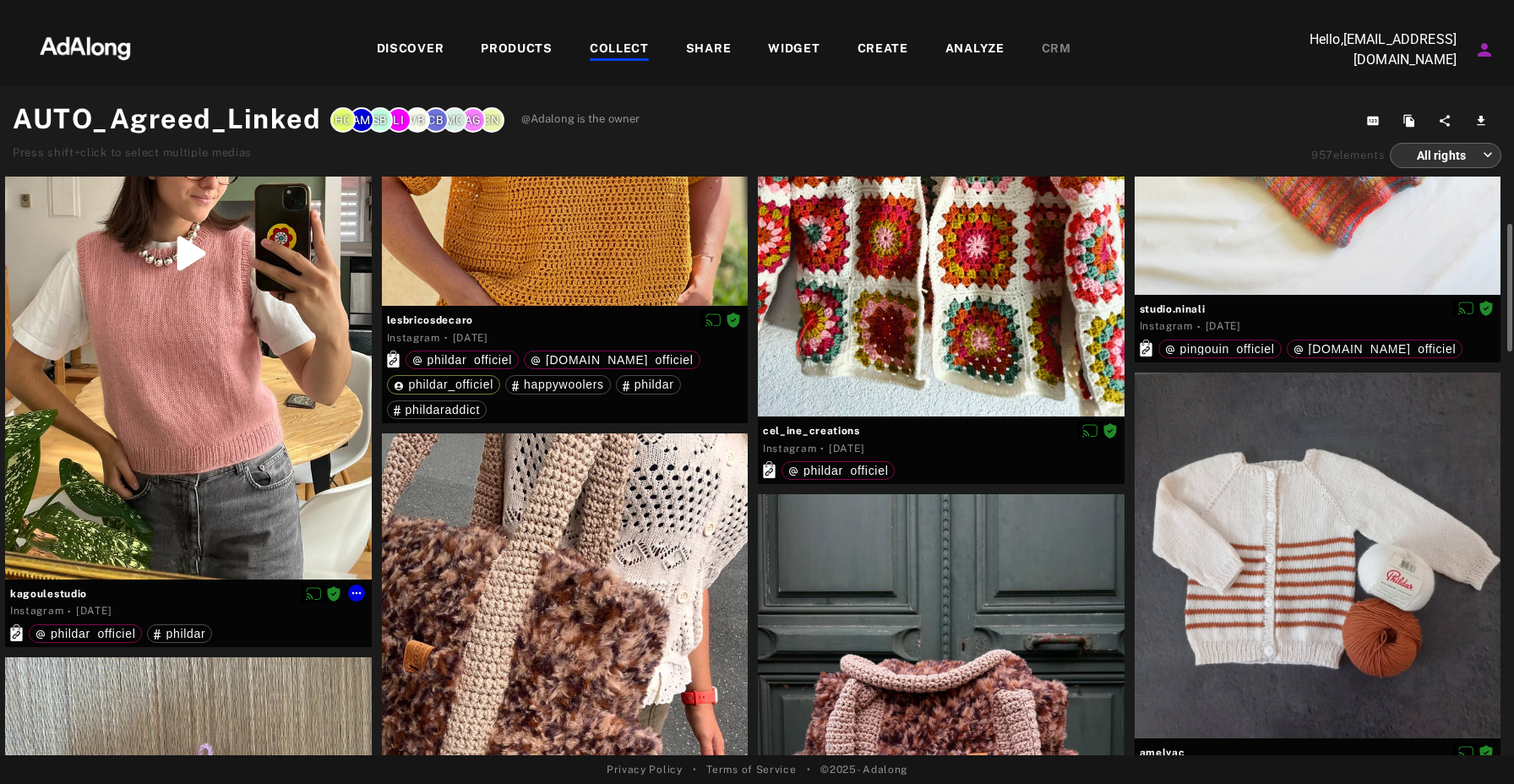
click at [190, 278] on div at bounding box center [188, 254] width 367 height 651
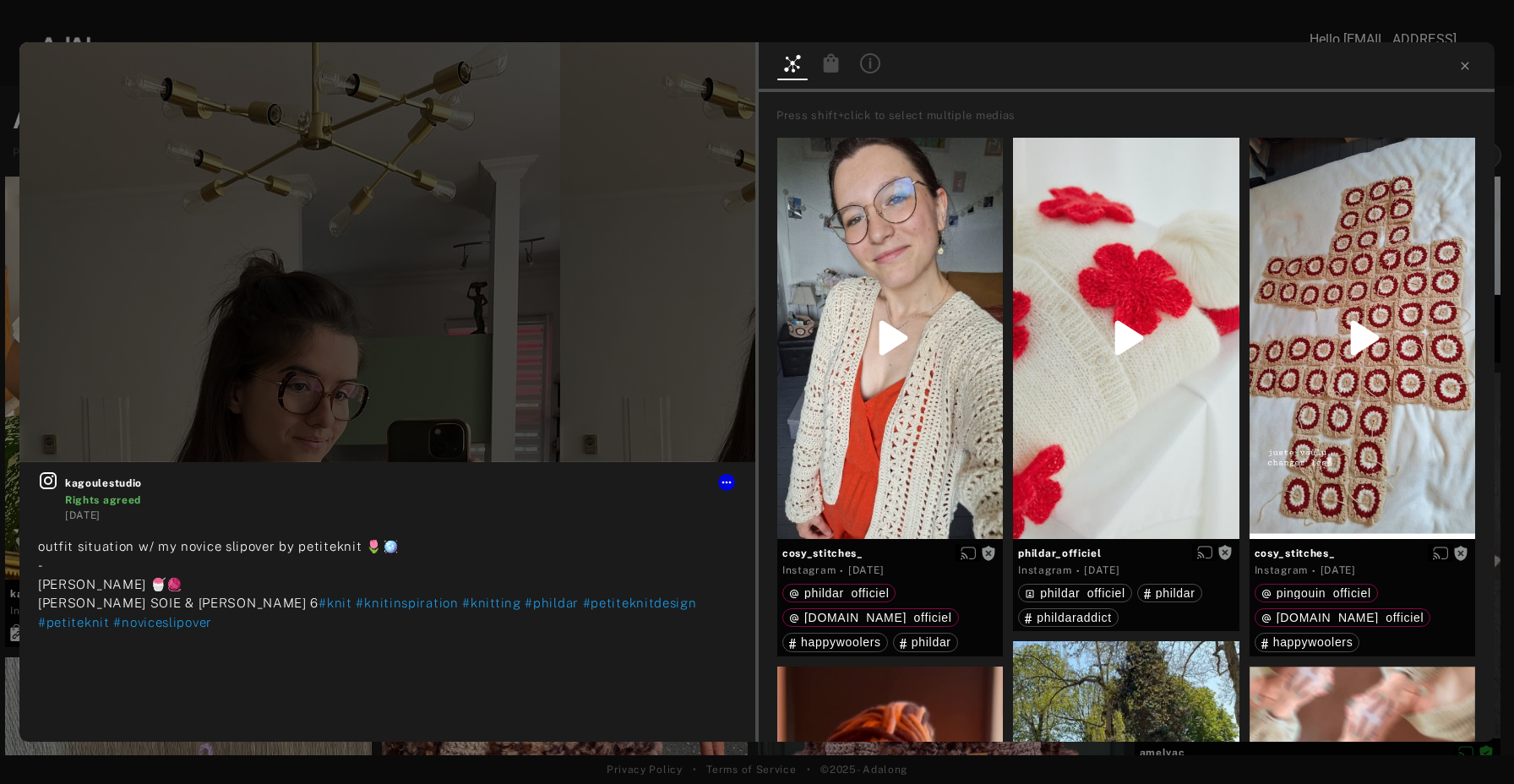
click at [1465, 74] on div at bounding box center [1126, 68] width 736 height 50
click at [1466, 72] on icon at bounding box center [1465, 66] width 14 height 14
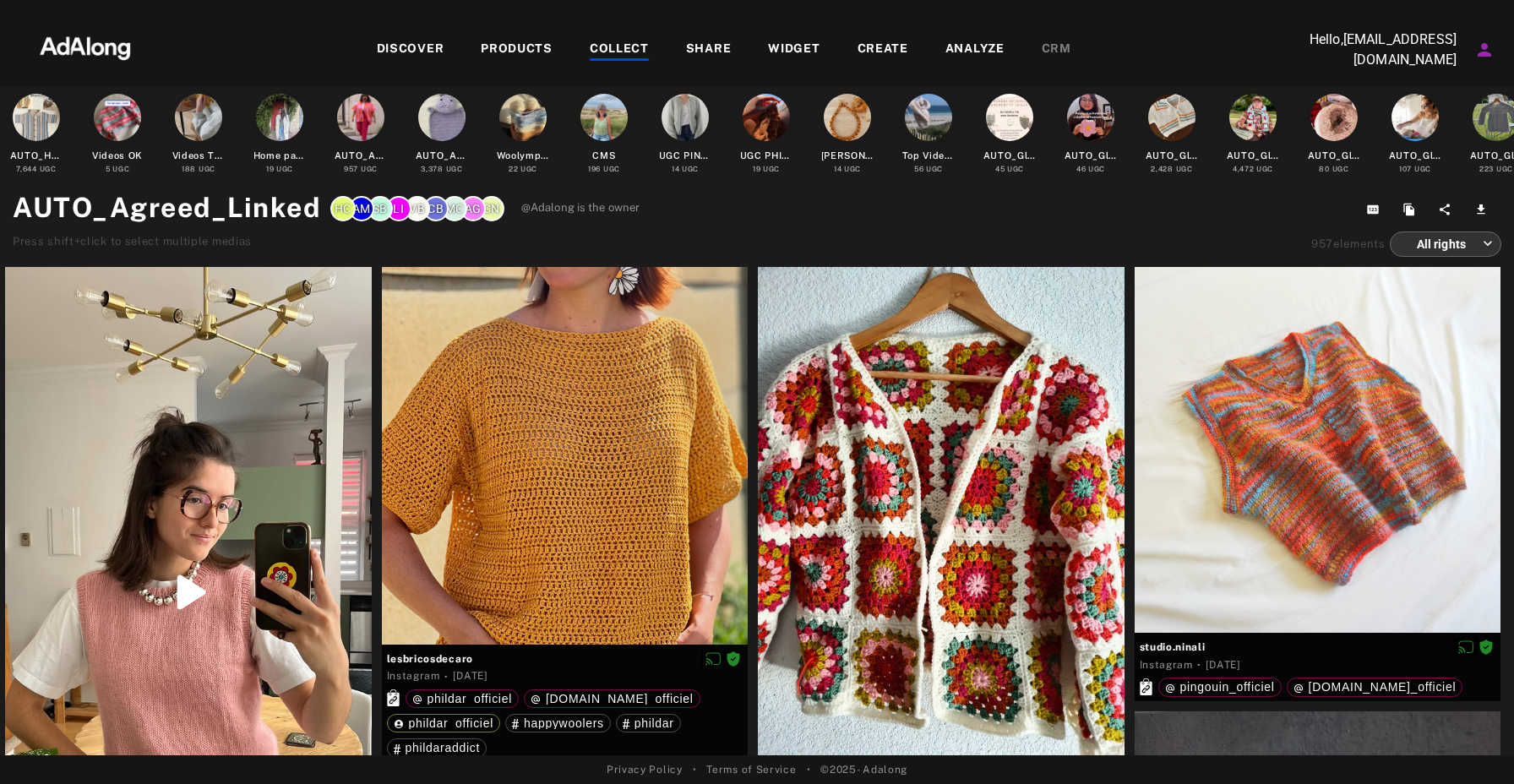
click at [608, 47] on div "COLLECT" at bounding box center [619, 49] width 59 height 20
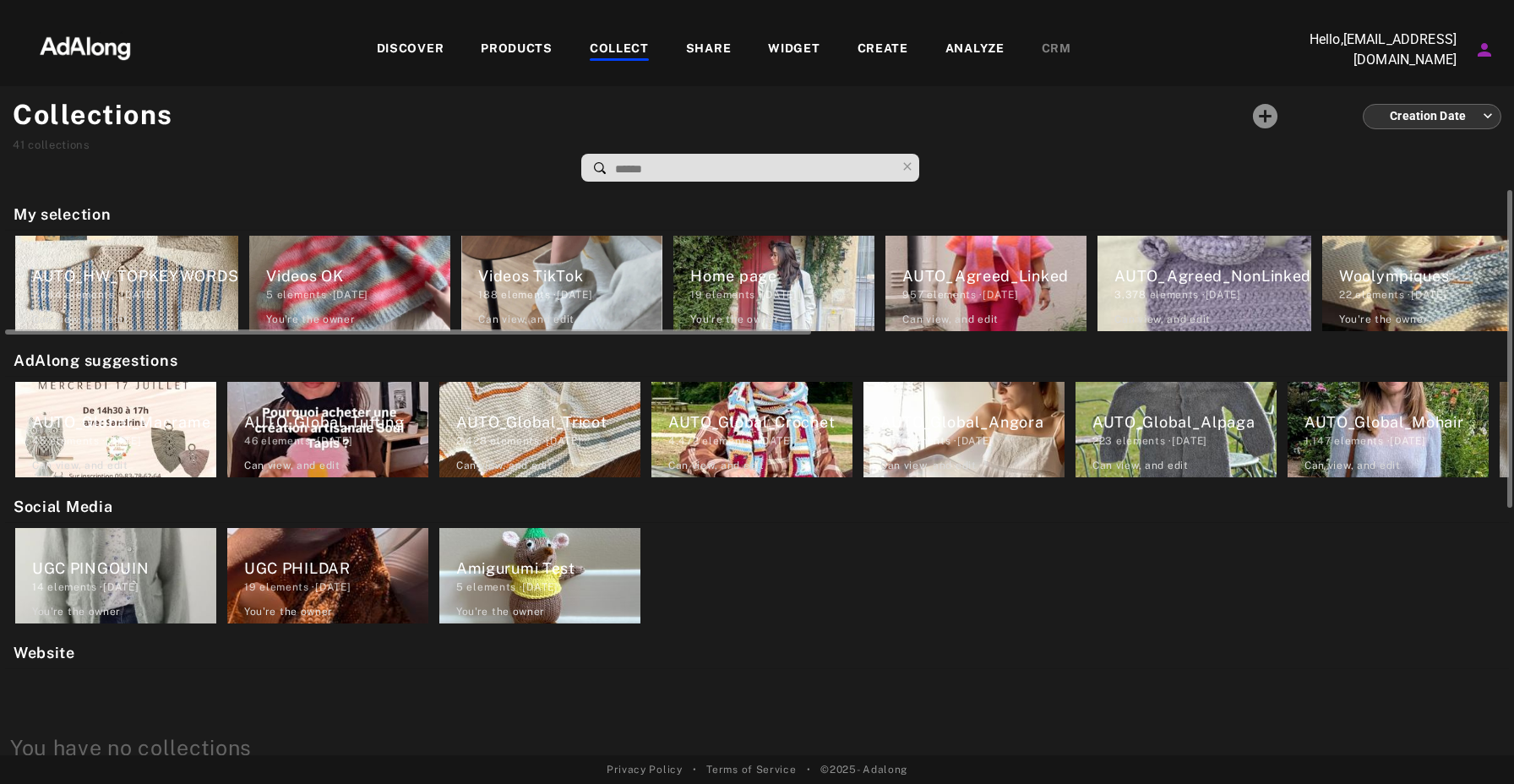
click at [1195, 269] on div "AUTO_Agreed_NonLinked" at bounding box center [1212, 275] width 197 height 23
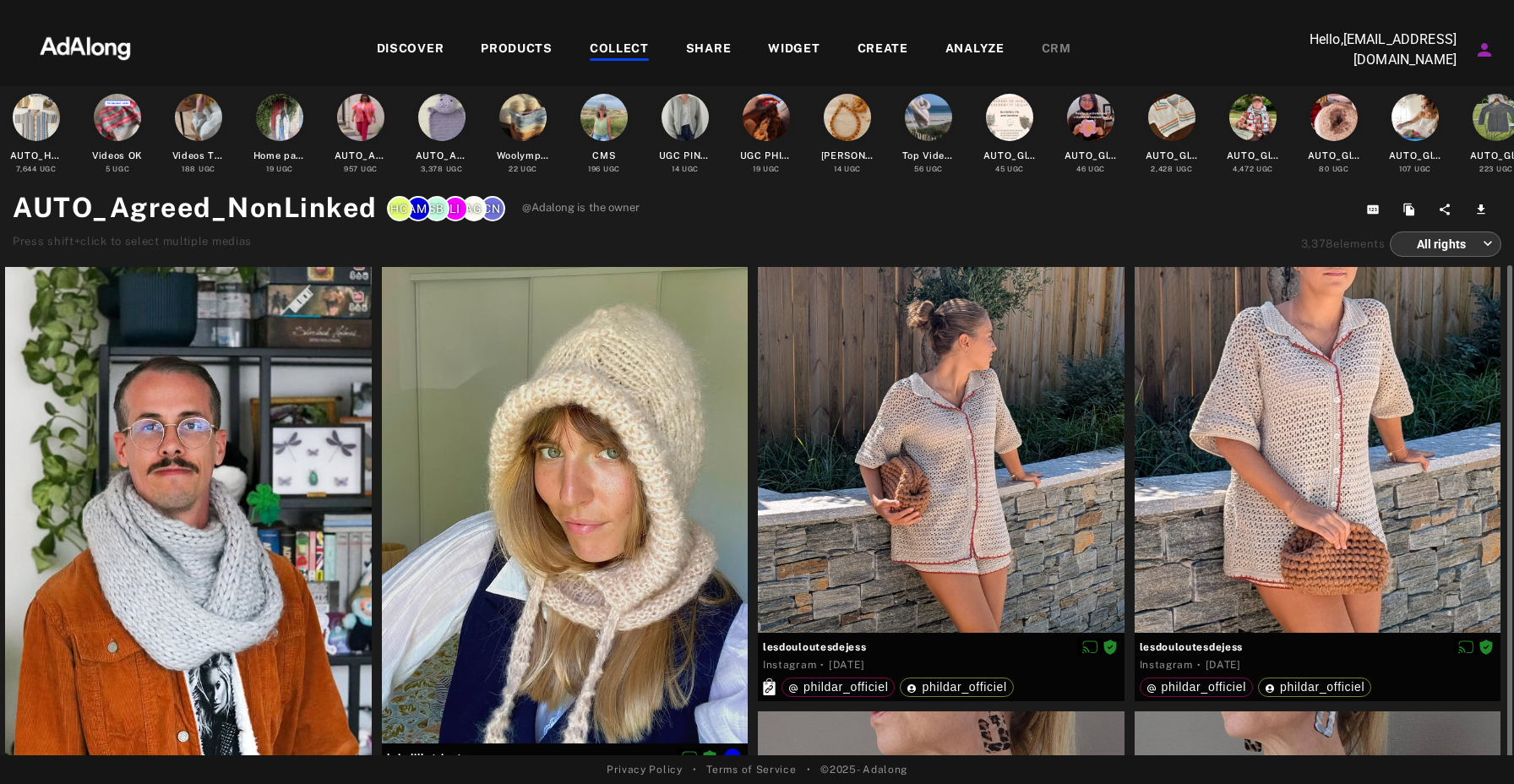
click at [642, 445] on div at bounding box center [565, 505] width 367 height 476
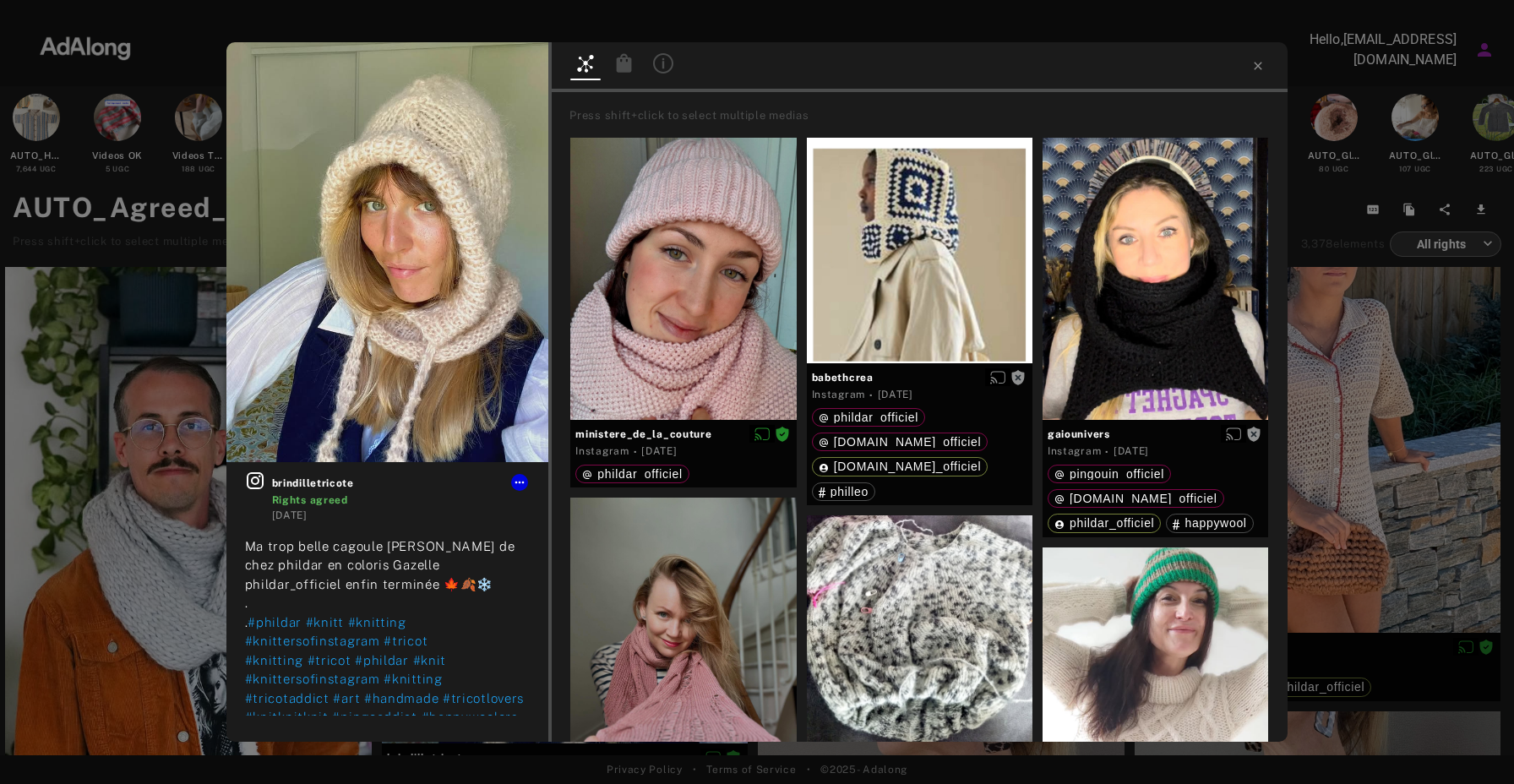
click at [627, 81] on div at bounding box center [919, 68] width 736 height 50
click at [627, 75] on div at bounding box center [624, 65] width 30 height 24
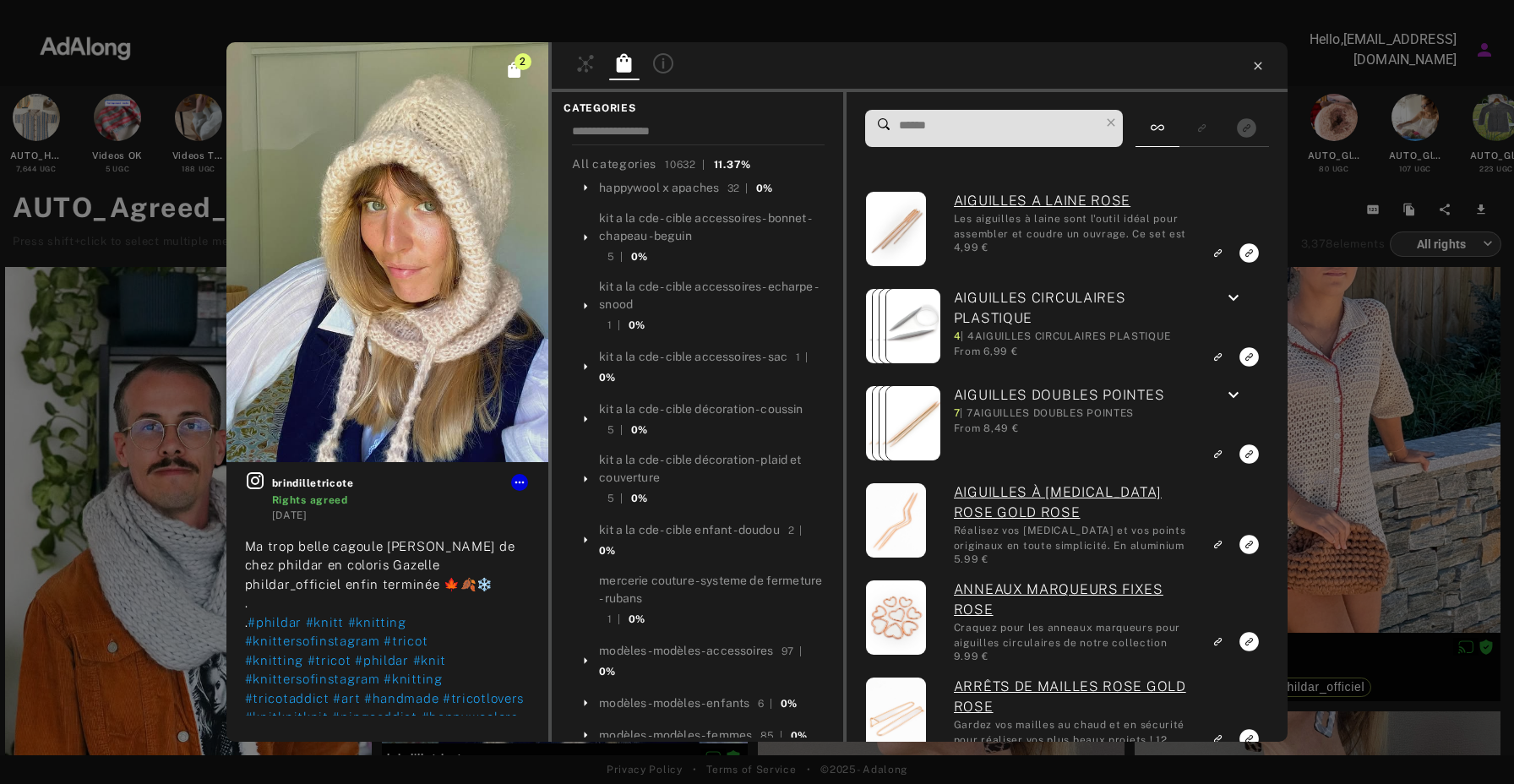
click at [1262, 62] on icon at bounding box center [1258, 66] width 14 height 14
